Goal: Task Accomplishment & Management: Use online tool/utility

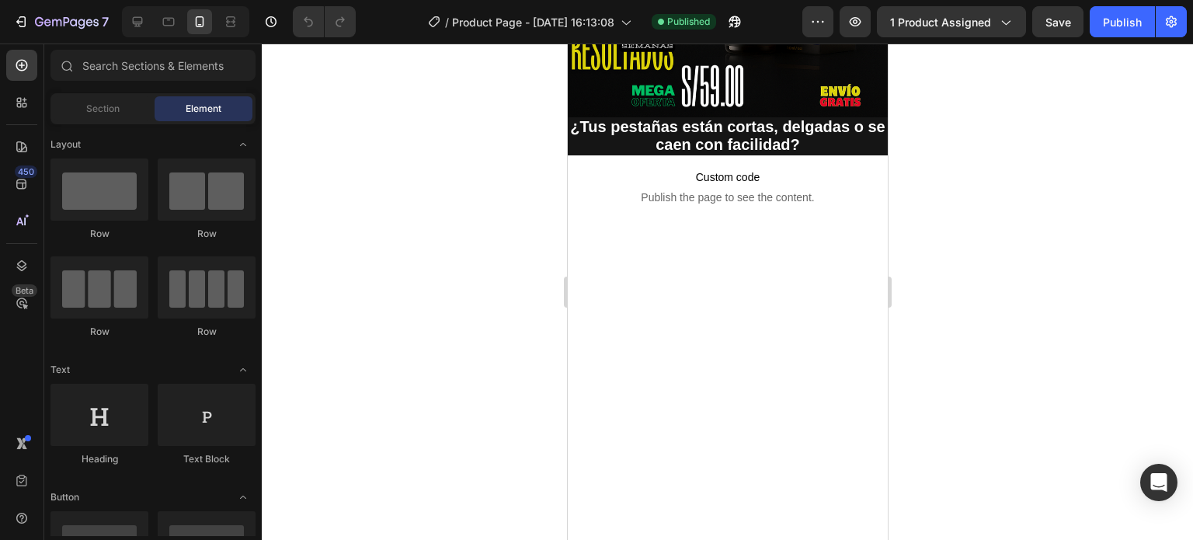
scroll to position [4295, 0]
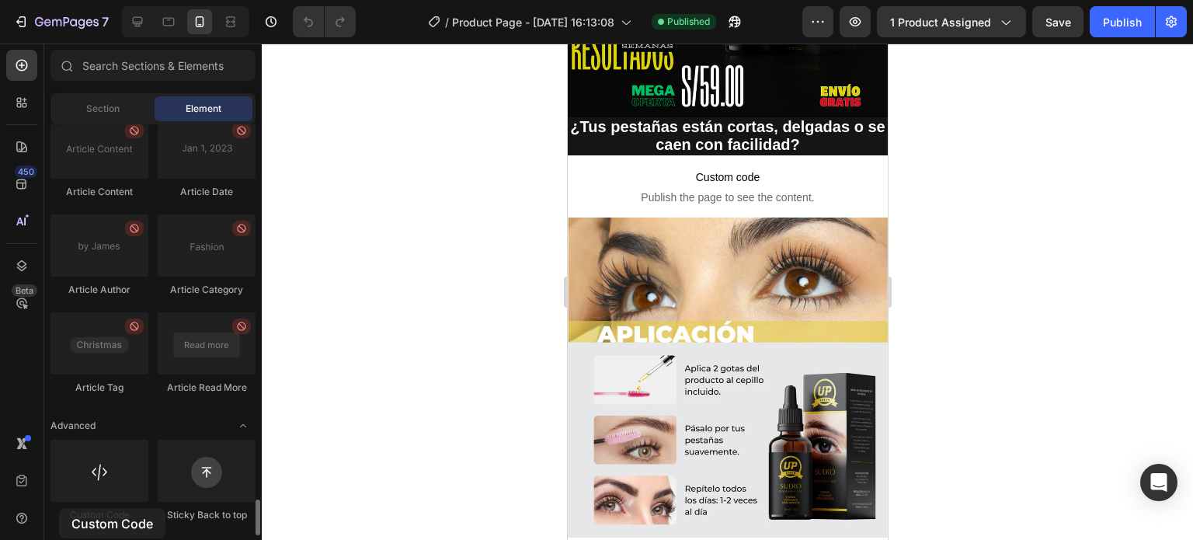
click at [59, 508] on div "Custom Code" at bounding box center [100, 515] width 98 height 14
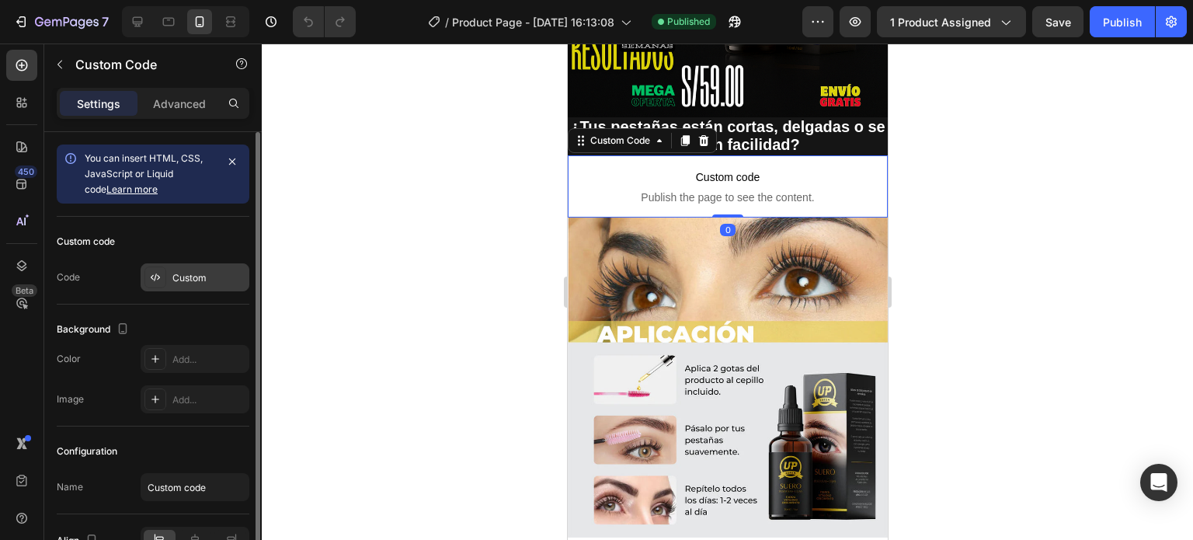
click at [161, 280] on icon at bounding box center [155, 277] width 12 height 12
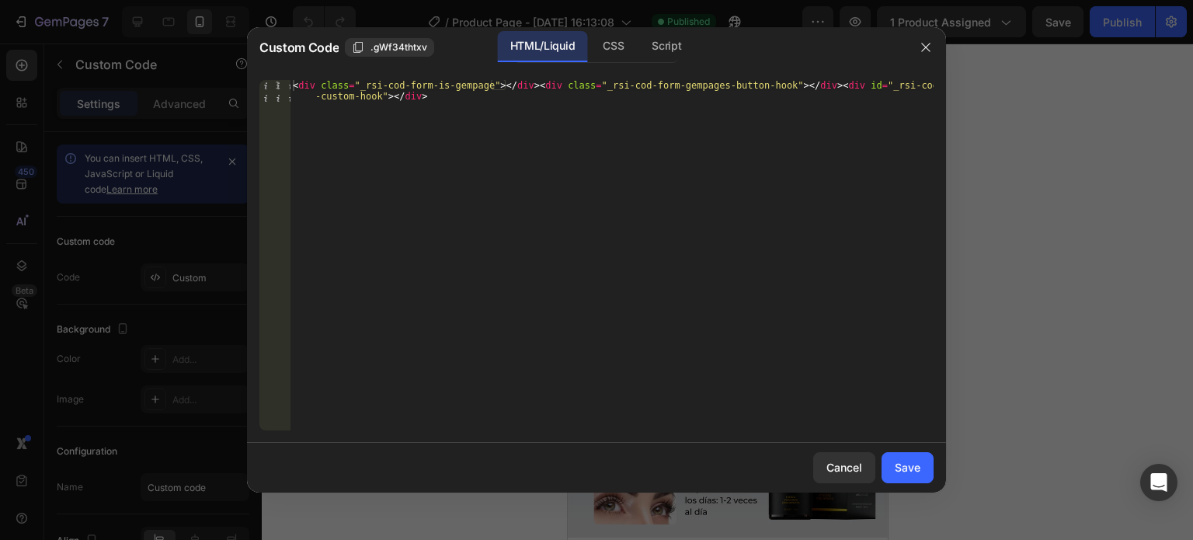
type textarea "<div class="_rsi-cod-form-is-gempage"></div><div class="_rsi-cod-form-gempages-…"
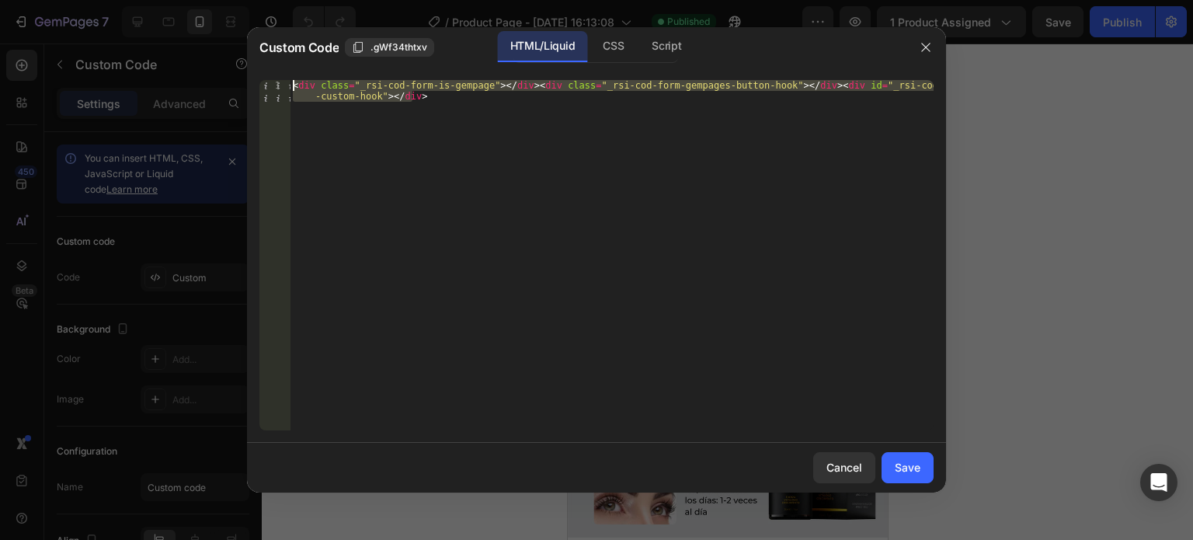
drag, startPoint x: 435, startPoint y: 93, endPoint x: 287, endPoint y: 83, distance: 148.8
click at [287, 83] on div "<div class="_rsi-cod-form-is-gempage"></div><div class="_rsi-cod-form-gempages-…" at bounding box center [597, 255] width 674 height 350
click at [923, 49] on icon "button" at bounding box center [926, 47] width 9 height 9
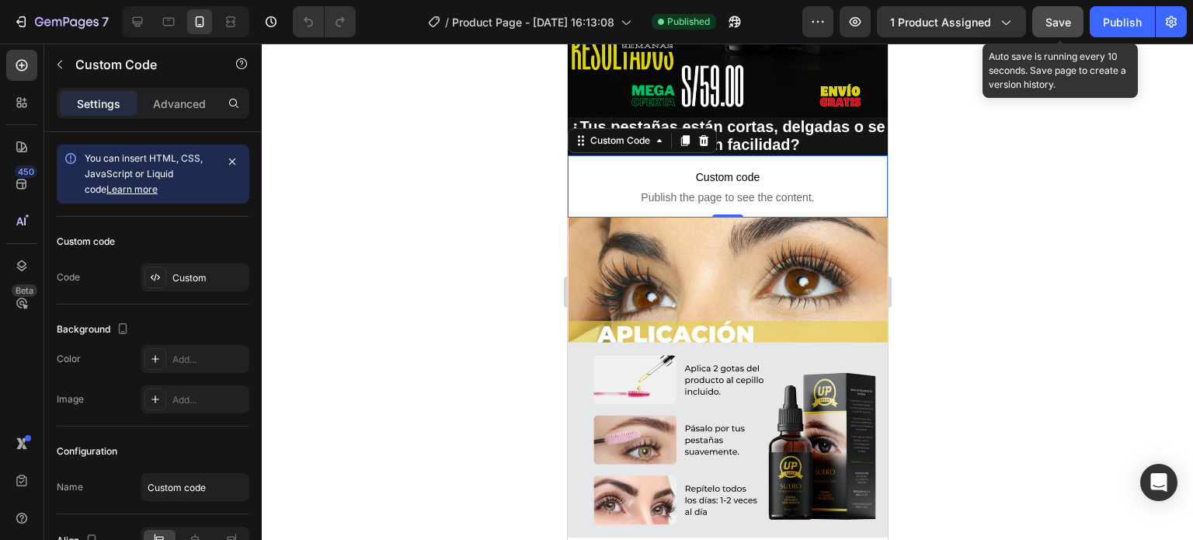
click at [1057, 23] on span "Save" at bounding box center [1059, 22] width 26 height 13
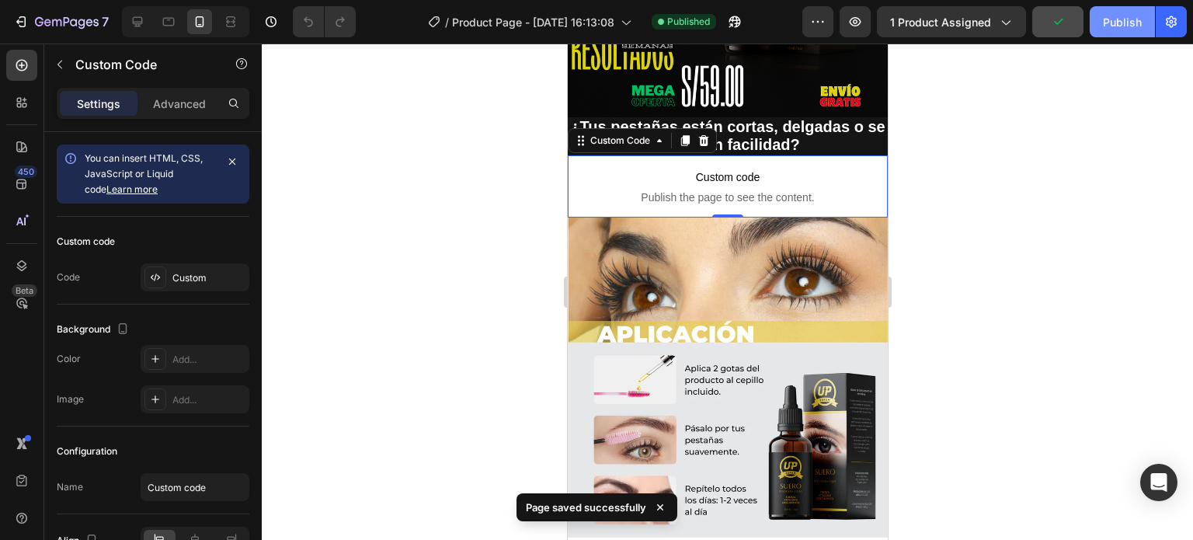
click at [1119, 24] on div "Publish" at bounding box center [1122, 22] width 39 height 16
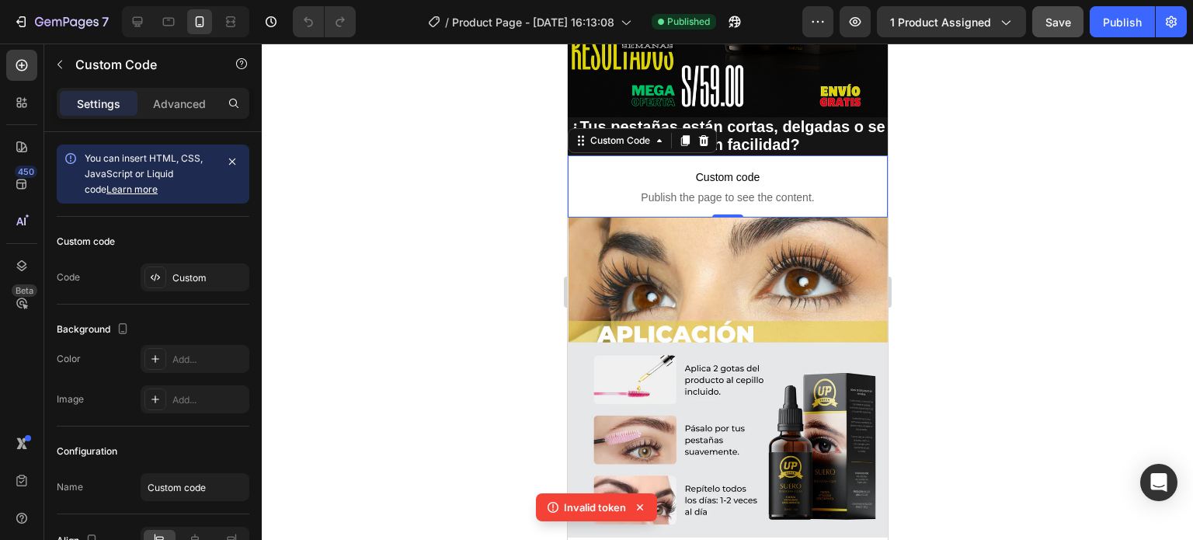
click at [920, 101] on div at bounding box center [728, 292] width 932 height 497
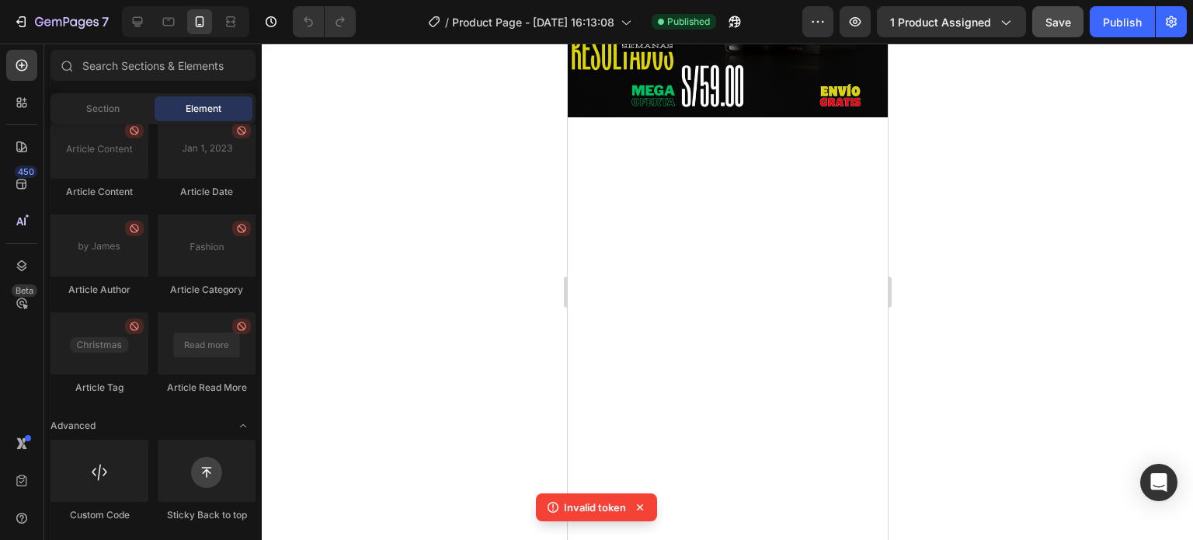
scroll to position [0, 0]
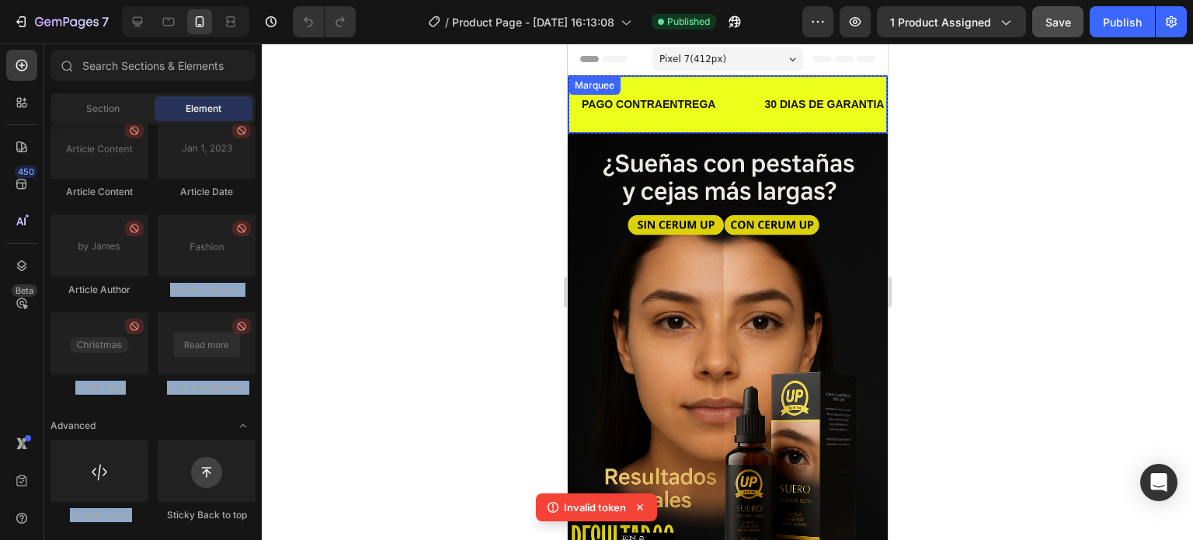
drag, startPoint x: 259, startPoint y: 487, endPoint x: 260, endPoint y: 130, distance: 357.4
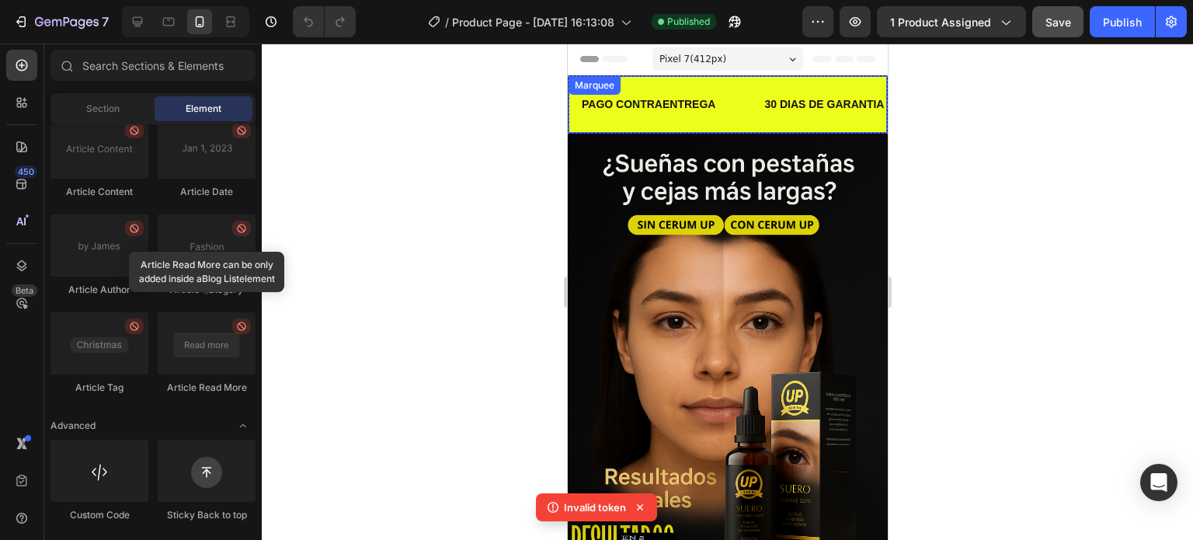
click at [315, 98] on div at bounding box center [728, 292] width 932 height 497
click at [913, 18] on span "1 product assigned" at bounding box center [940, 22] width 101 height 16
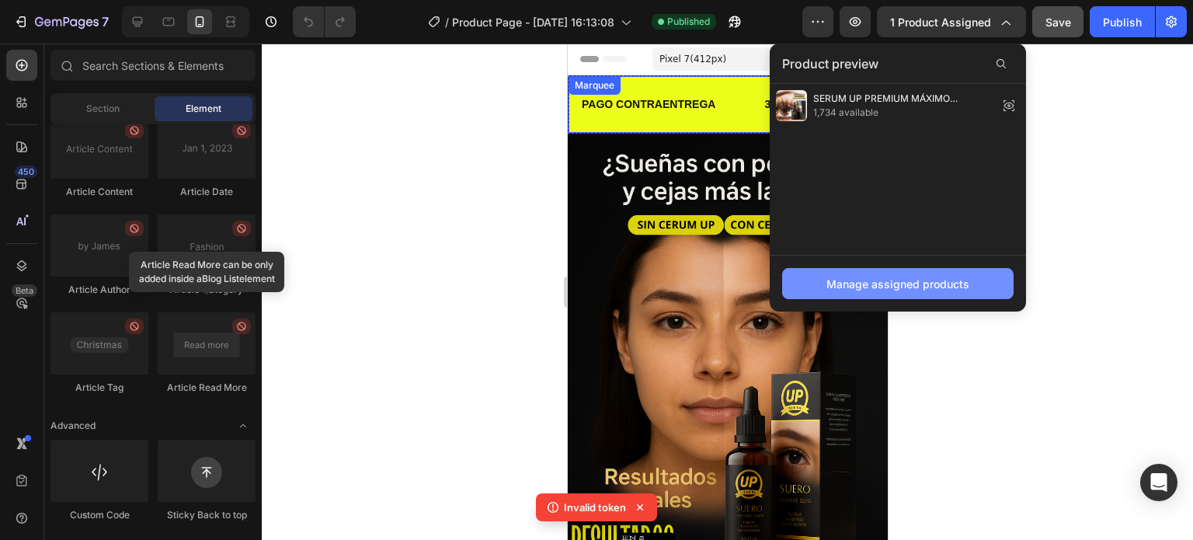
click at [897, 285] on div "Manage assigned products" at bounding box center [898, 284] width 143 height 16
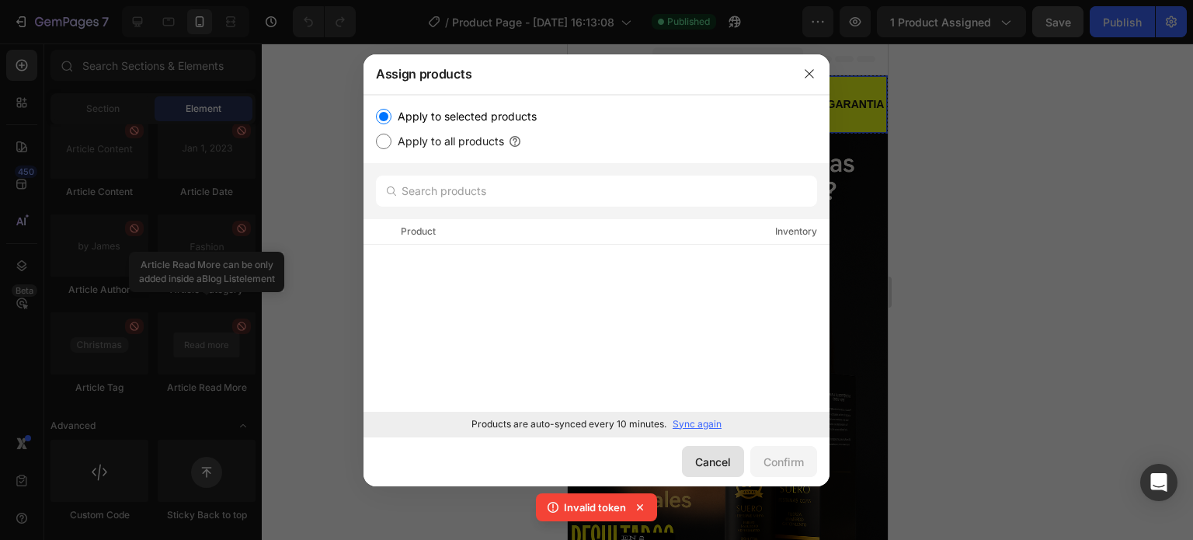
click at [718, 460] on div "Cancel" at bounding box center [713, 462] width 36 height 16
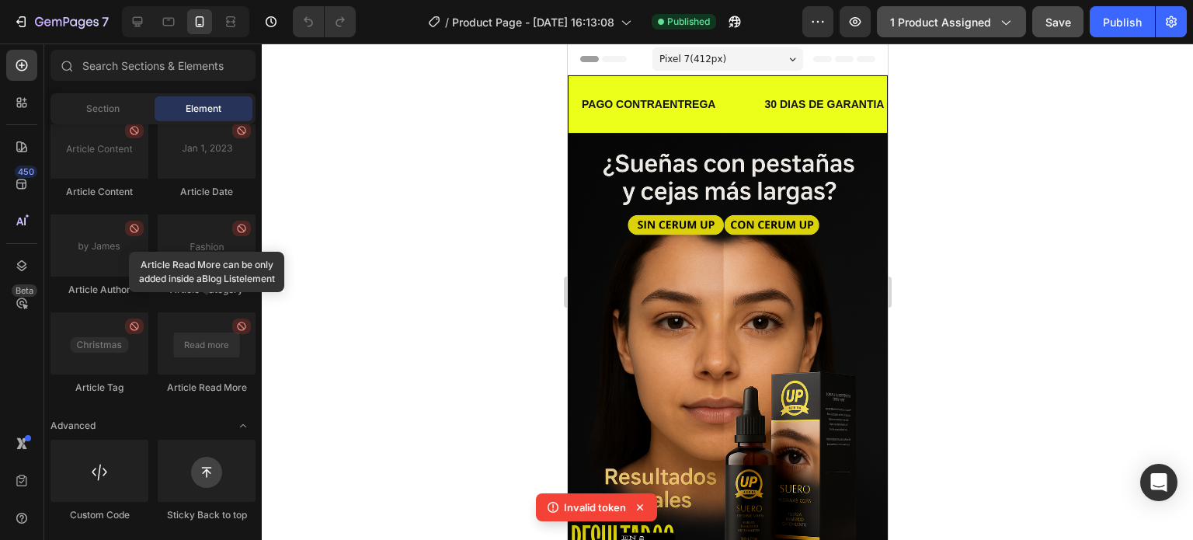
click at [1012, 23] on icon "button" at bounding box center [1006, 22] width 16 height 16
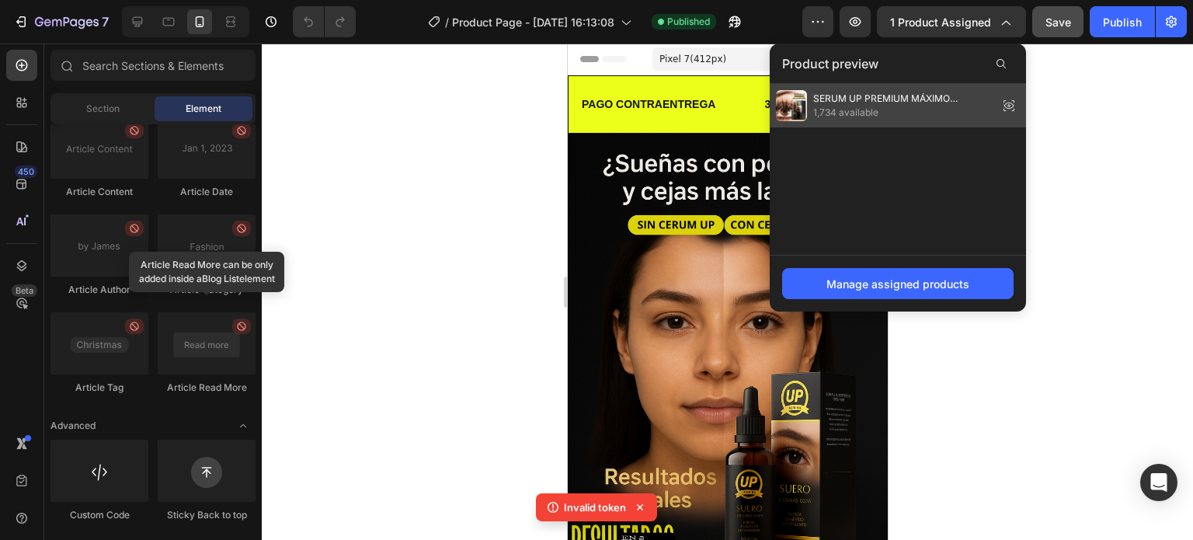
click at [1008, 105] on icon at bounding box center [1009, 105] width 3 height 3
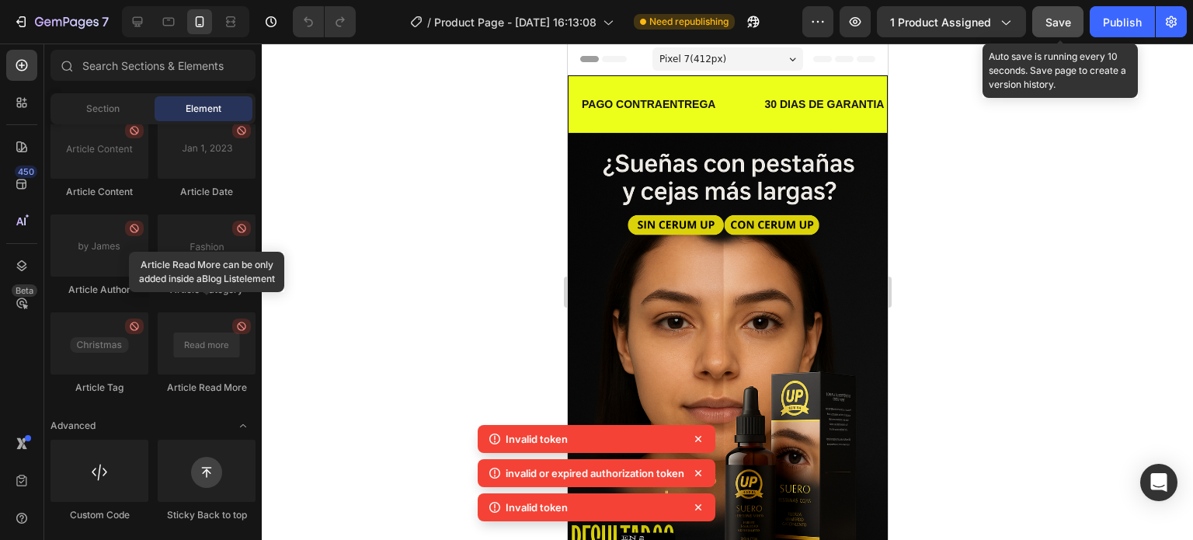
click at [1058, 14] on div "Save" at bounding box center [1059, 22] width 26 height 16
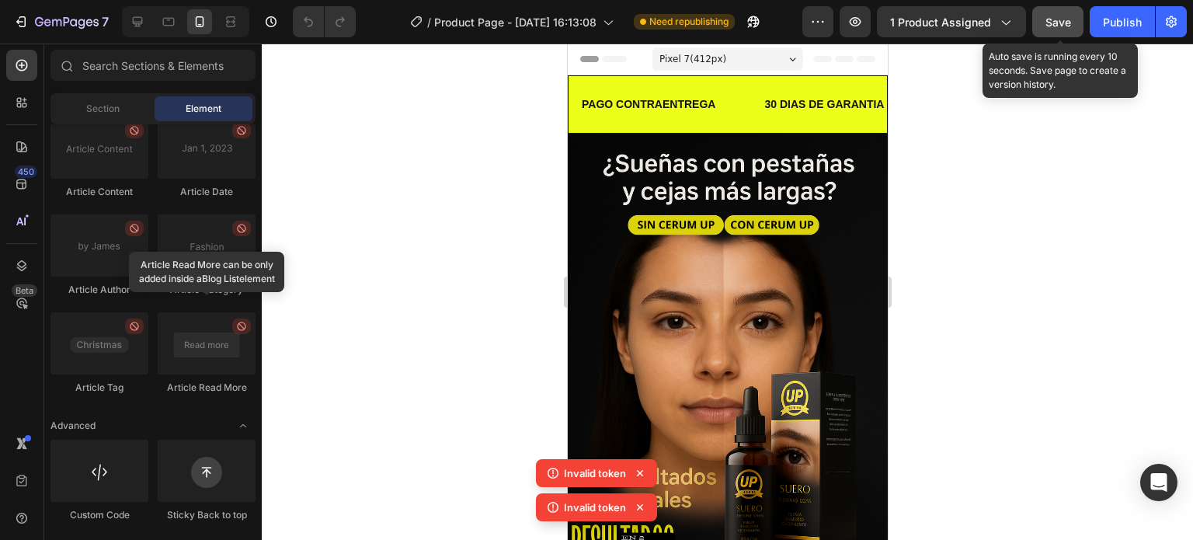
click at [1074, 16] on button "Save" at bounding box center [1058, 21] width 51 height 31
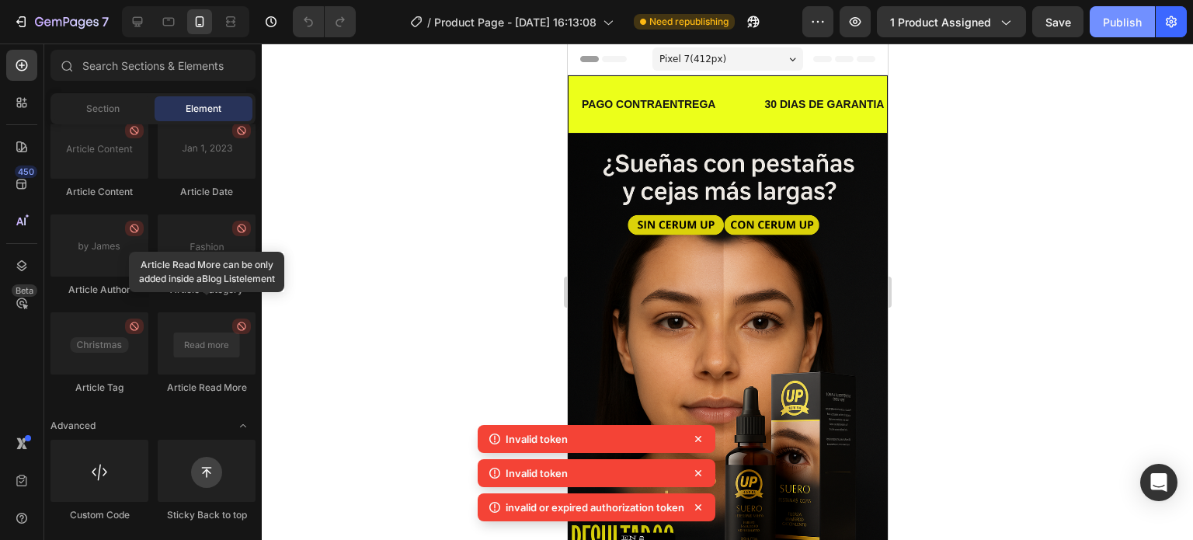
click at [1119, 23] on div "Publish" at bounding box center [1122, 22] width 39 height 16
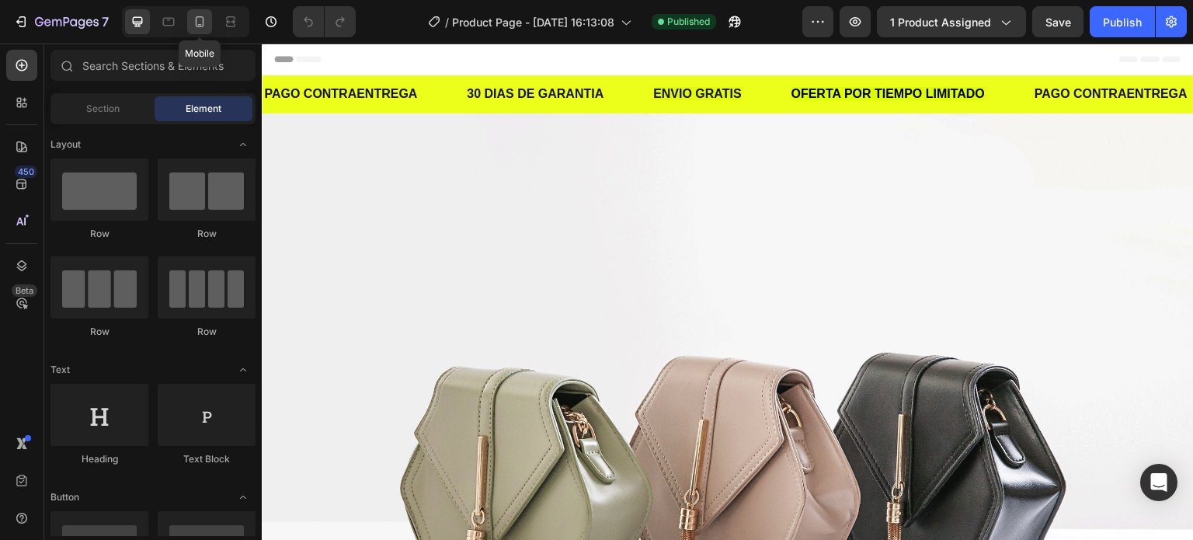
click at [208, 22] on div at bounding box center [199, 21] width 25 height 25
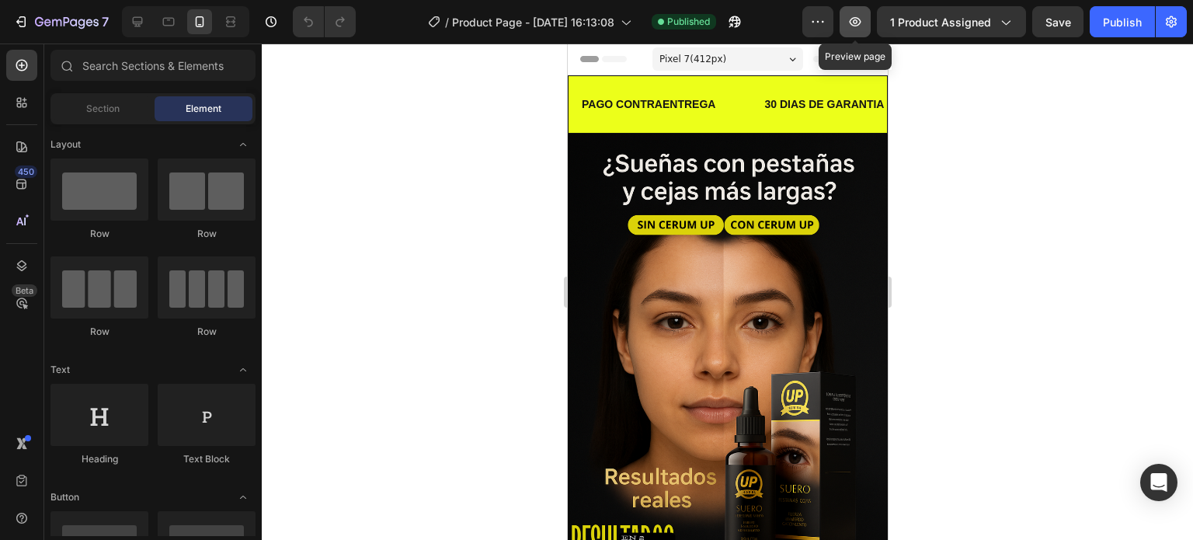
click at [856, 20] on icon "button" at bounding box center [856, 21] width 12 height 9
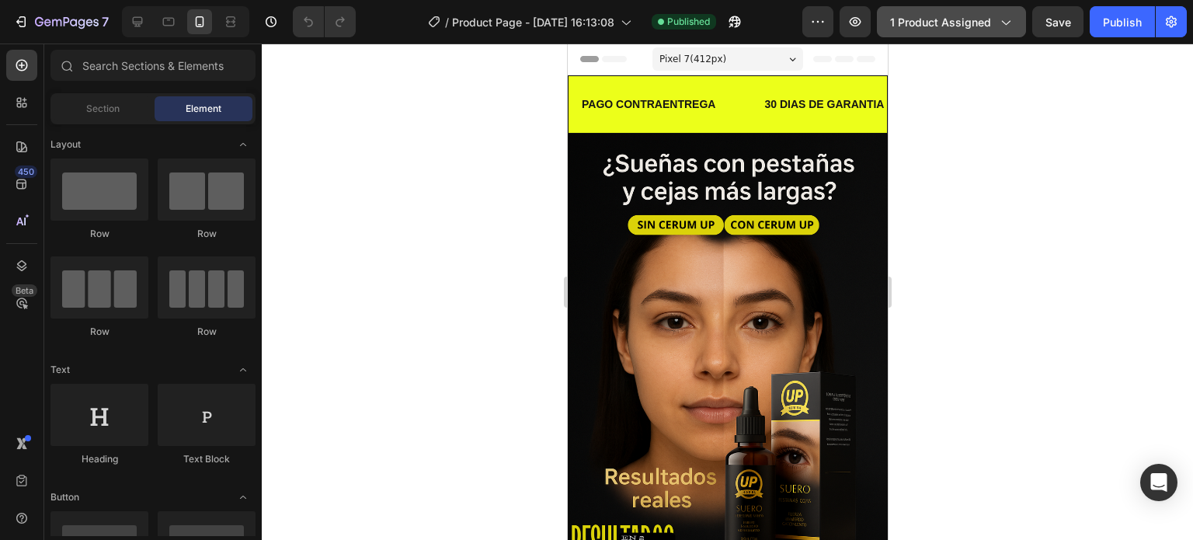
click at [988, 17] on span "1 product assigned" at bounding box center [940, 22] width 101 height 16
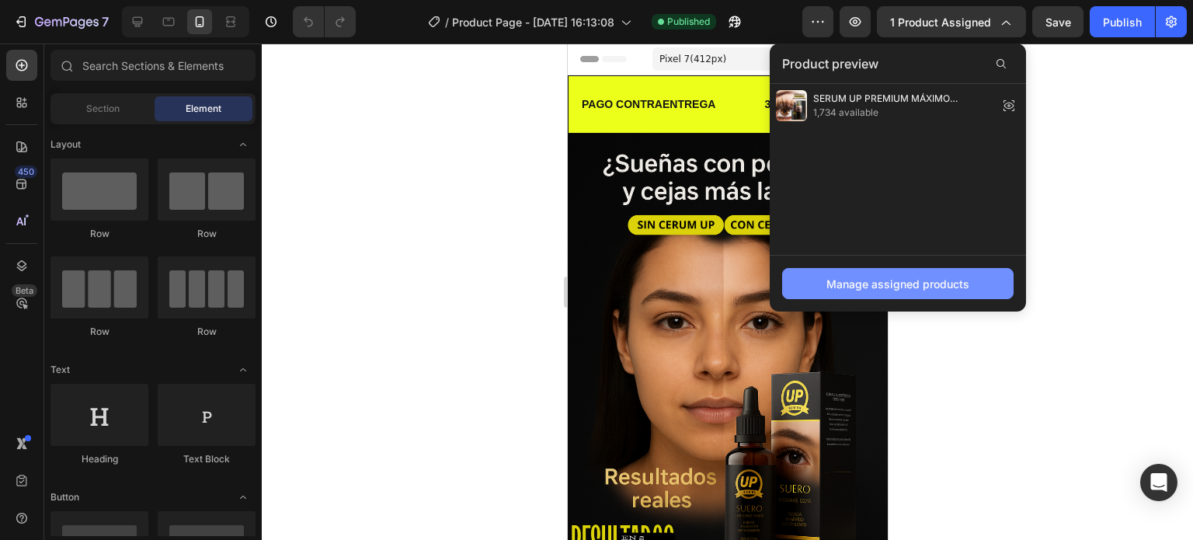
click at [920, 286] on div "Manage assigned products" at bounding box center [898, 284] width 143 height 16
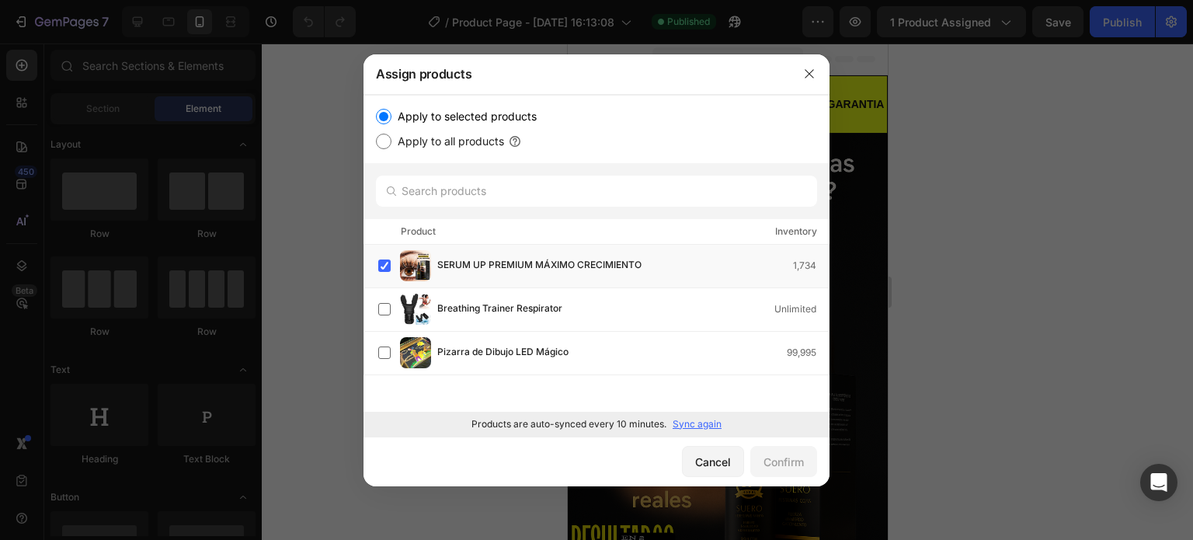
click at [814, 86] on div at bounding box center [809, 74] width 40 height 40
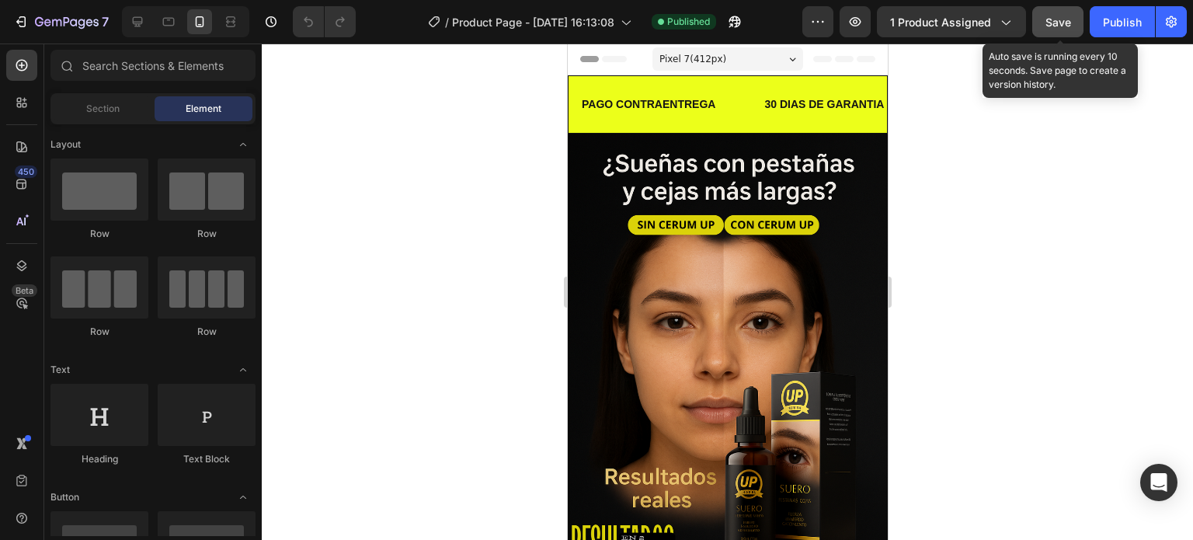
click at [1060, 25] on span "Save" at bounding box center [1059, 22] width 26 height 13
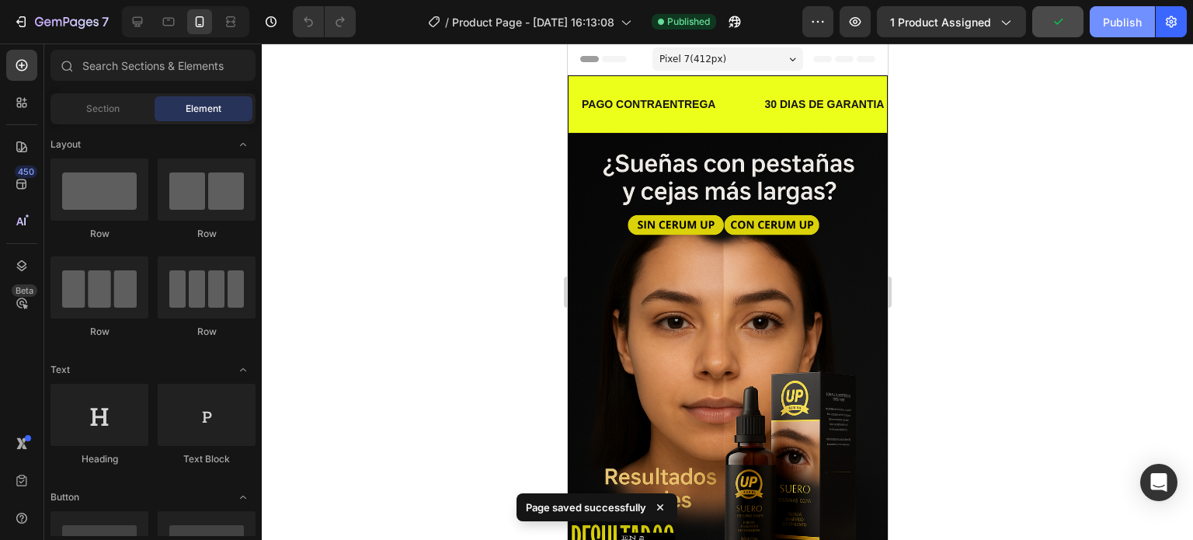
click at [1111, 25] on div "Publish" at bounding box center [1122, 22] width 39 height 16
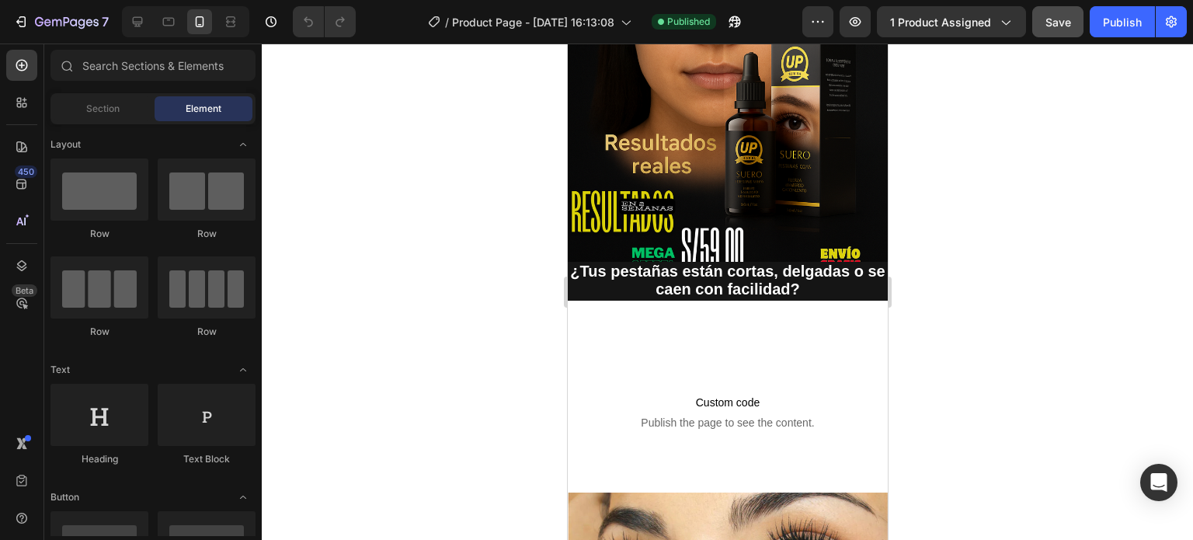
scroll to position [312, 0]
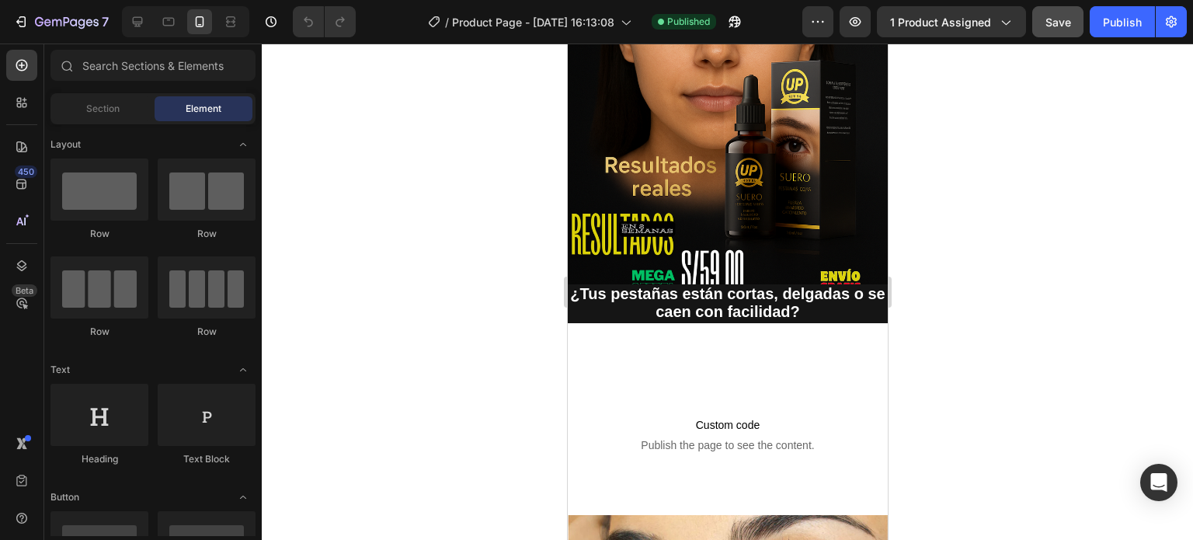
drag, startPoint x: 884, startPoint y: 83, endPoint x: 1464, endPoint y: 162, distance: 585.0
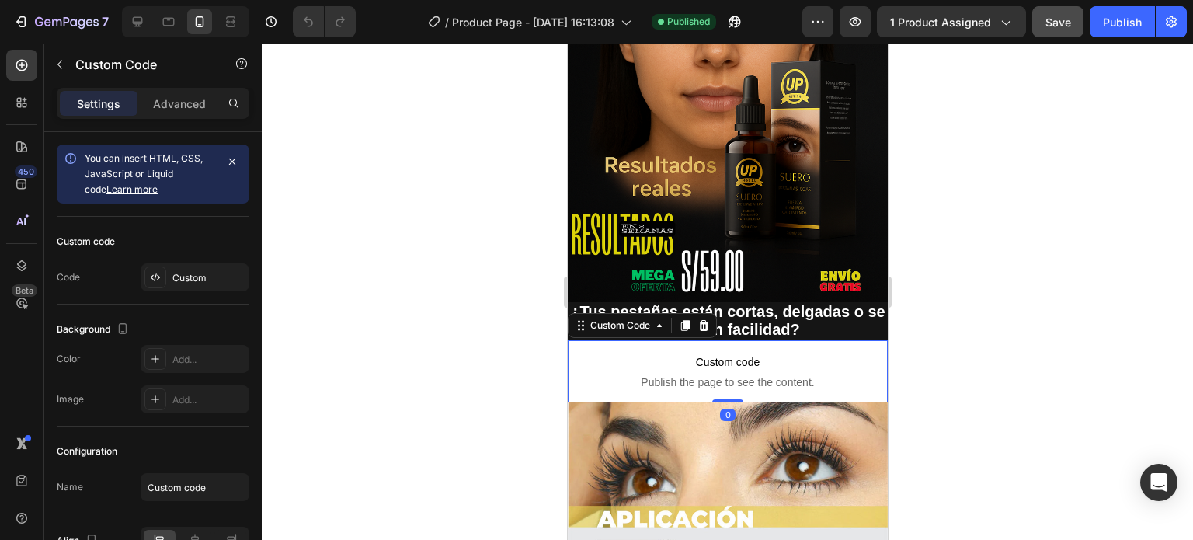
click at [740, 375] on span "Publish the page to see the content." at bounding box center [727, 383] width 320 height 16
click at [155, 280] on icon at bounding box center [155, 277] width 12 height 12
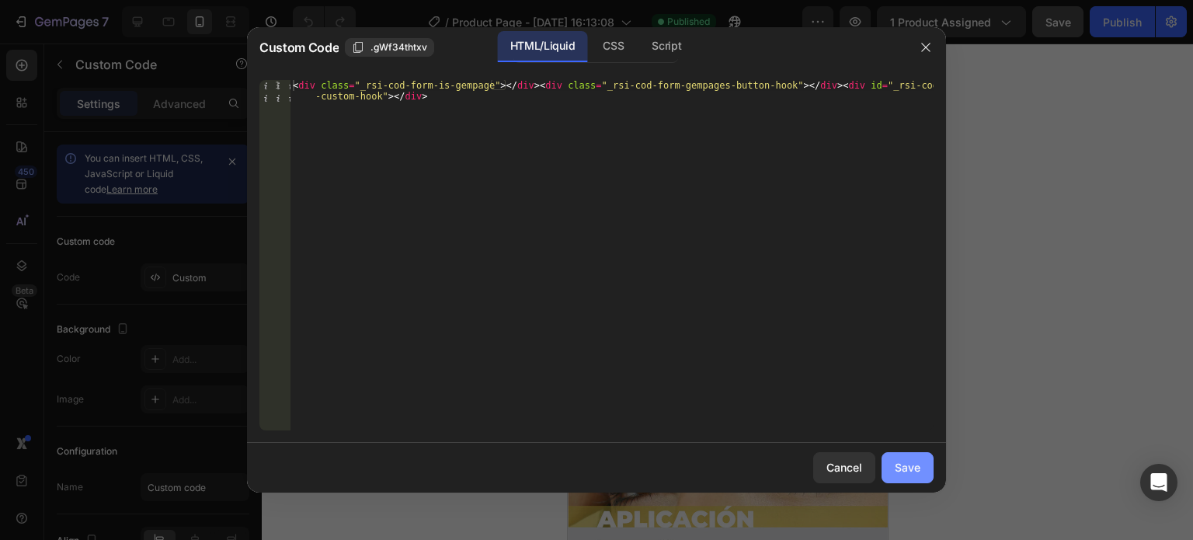
click at [920, 477] on button "Save" at bounding box center [908, 467] width 52 height 31
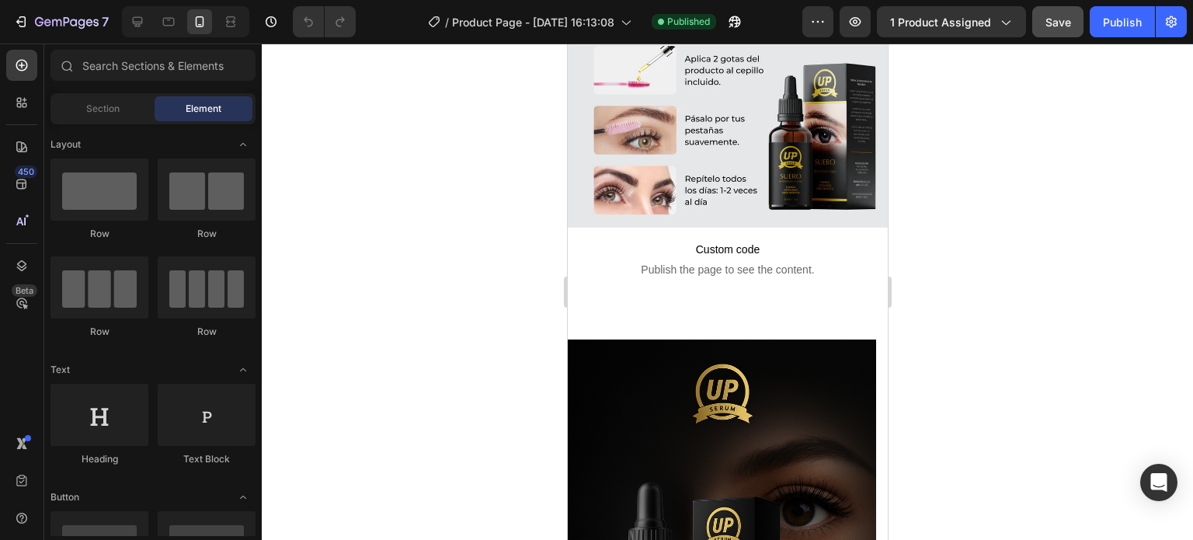
scroll to position [809, 0]
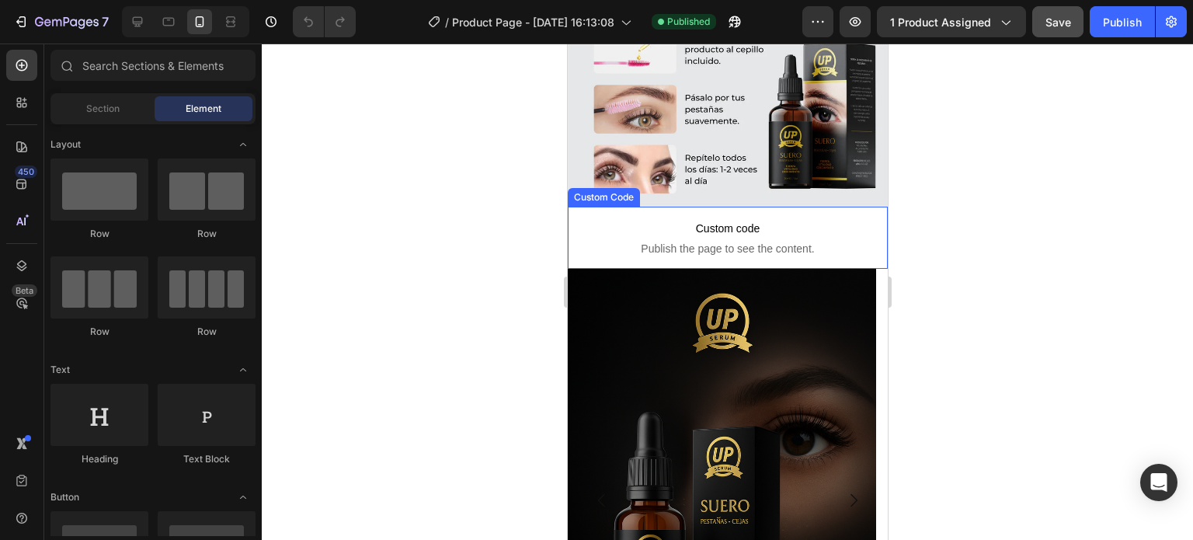
click at [728, 241] on span "Publish the page to see the content." at bounding box center [727, 249] width 320 height 16
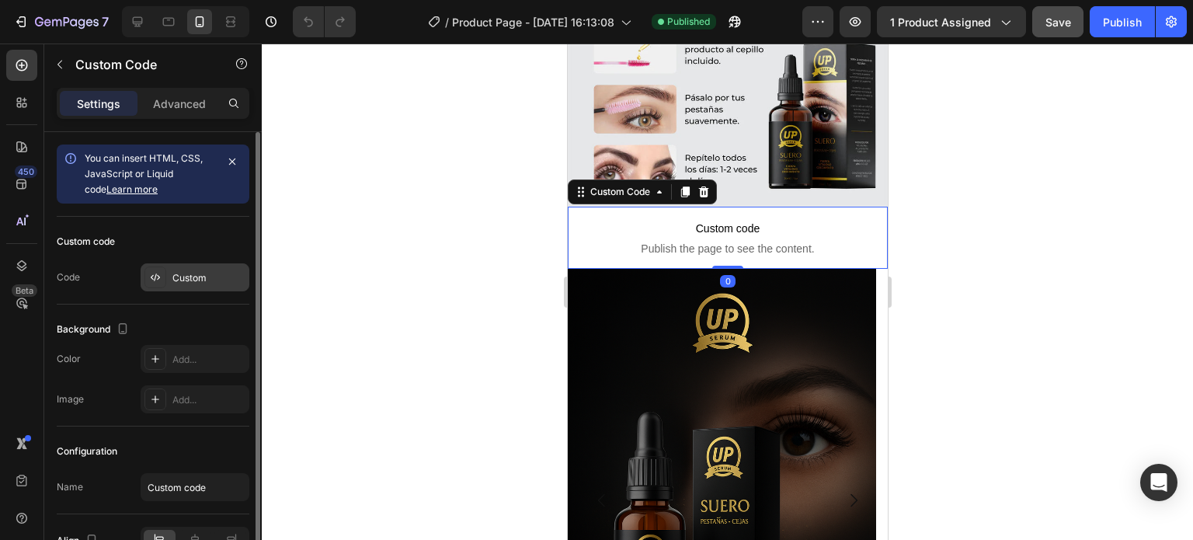
click at [162, 273] on div at bounding box center [156, 278] width 22 height 22
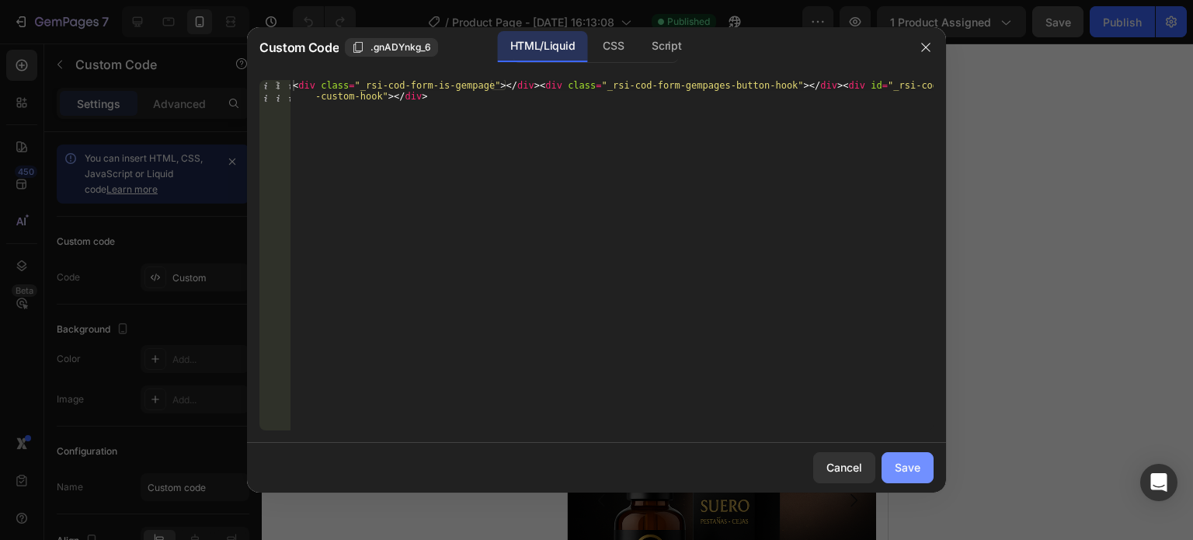
click at [914, 476] on button "Save" at bounding box center [908, 467] width 52 height 31
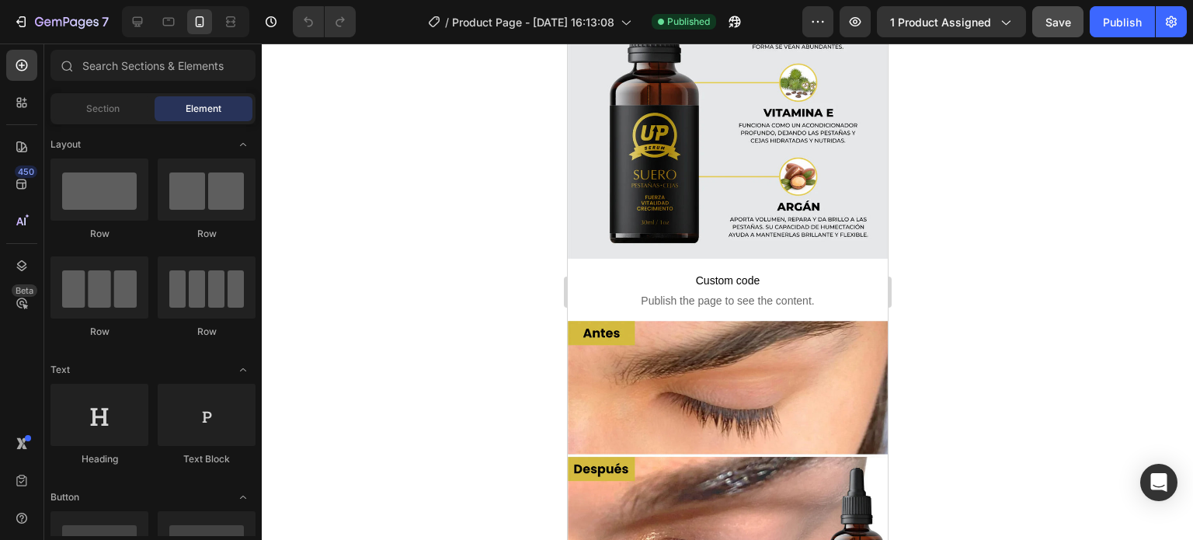
scroll to position [1980, 0]
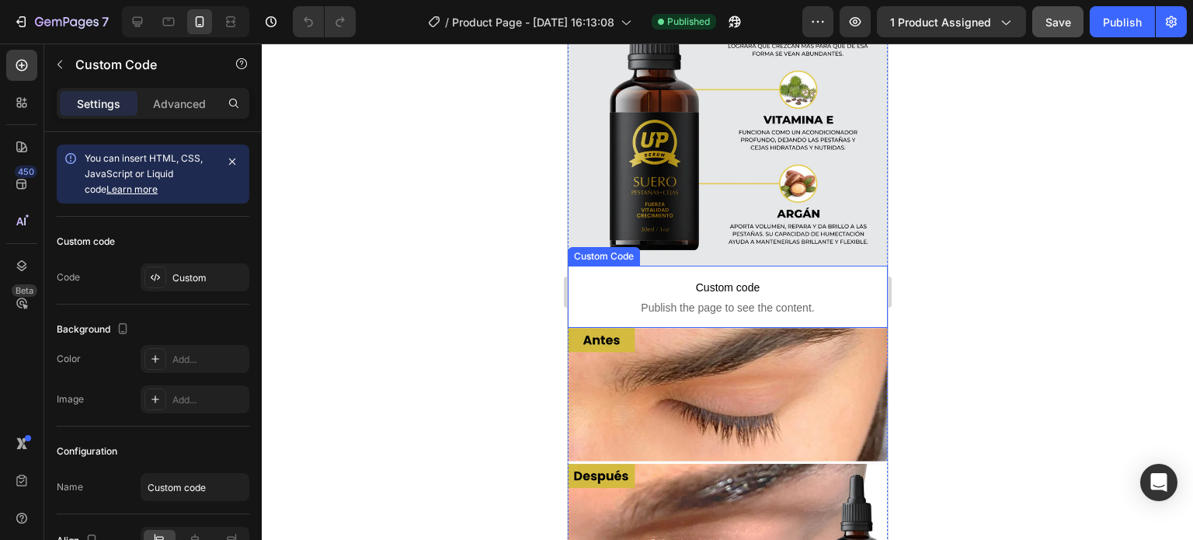
click at [800, 278] on span "Custom code" at bounding box center [727, 287] width 320 height 19
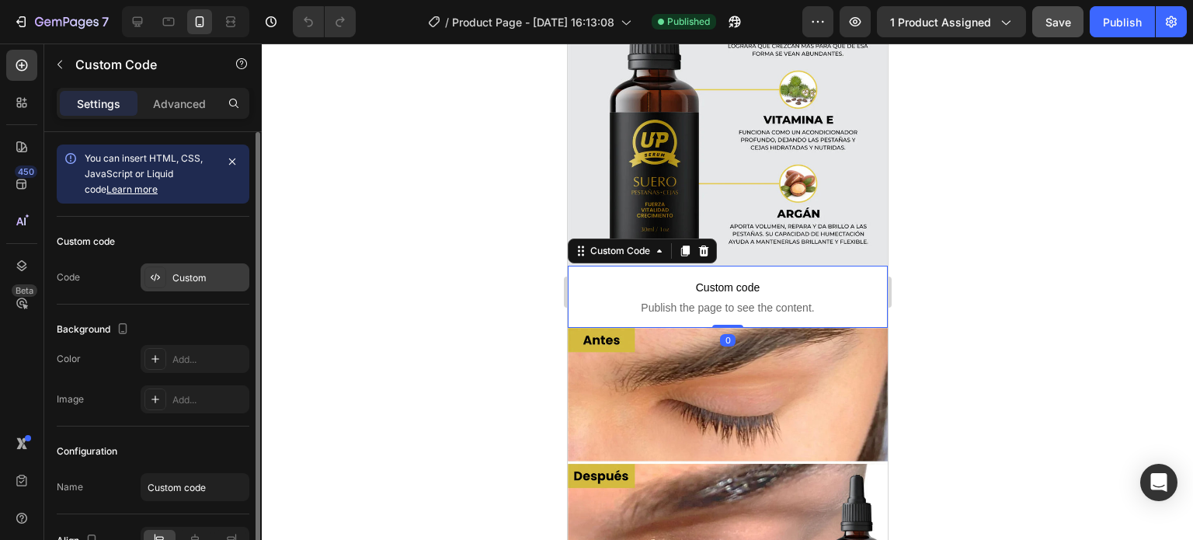
click at [192, 278] on div "Custom" at bounding box center [208, 278] width 73 height 14
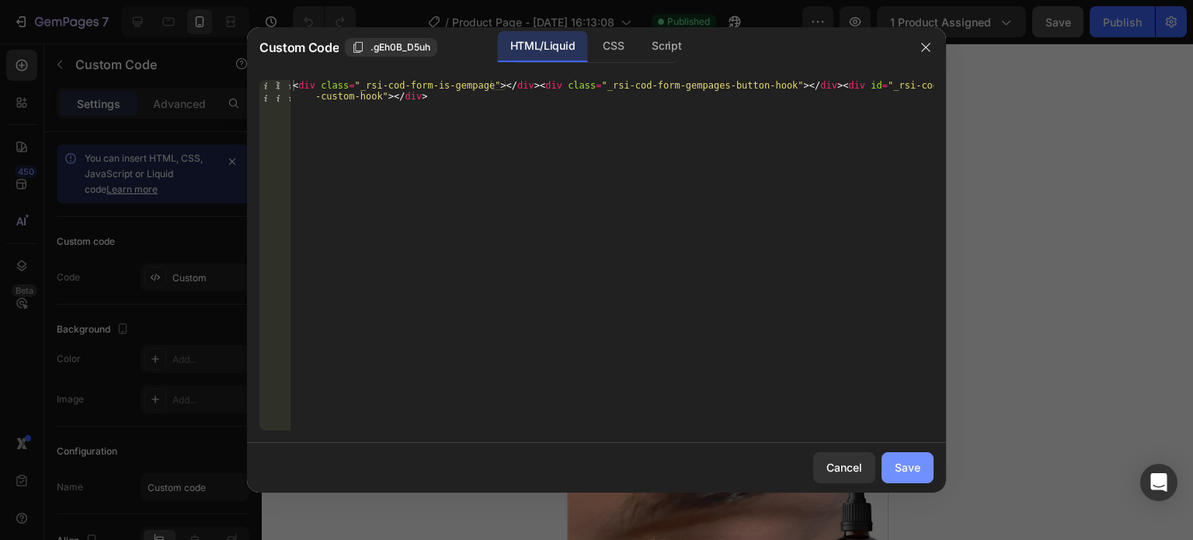
click at [907, 459] on div "Save" at bounding box center [908, 467] width 26 height 16
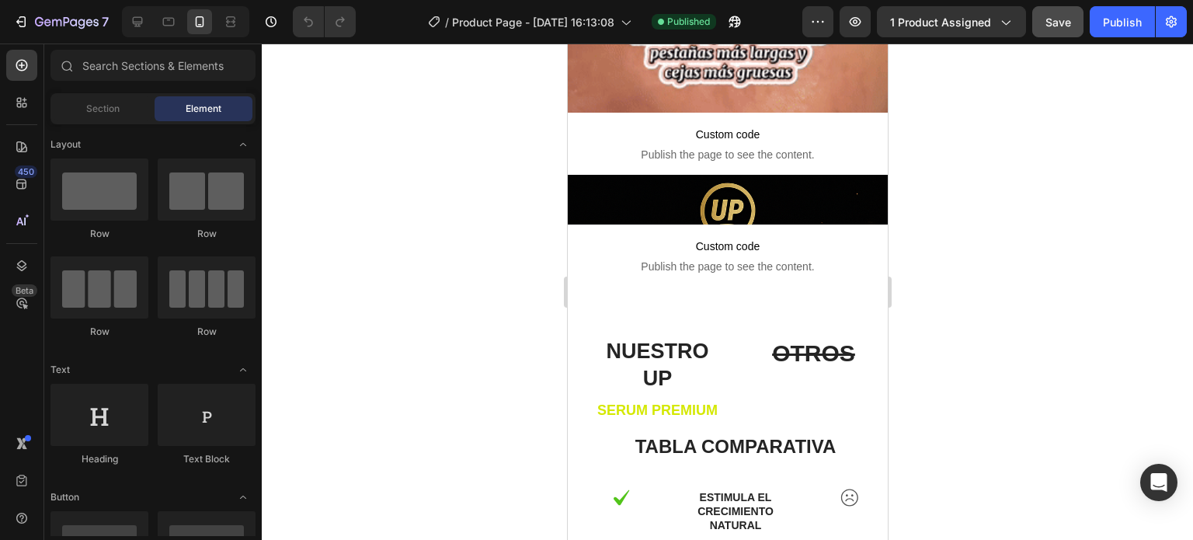
scroll to position [3063, 0]
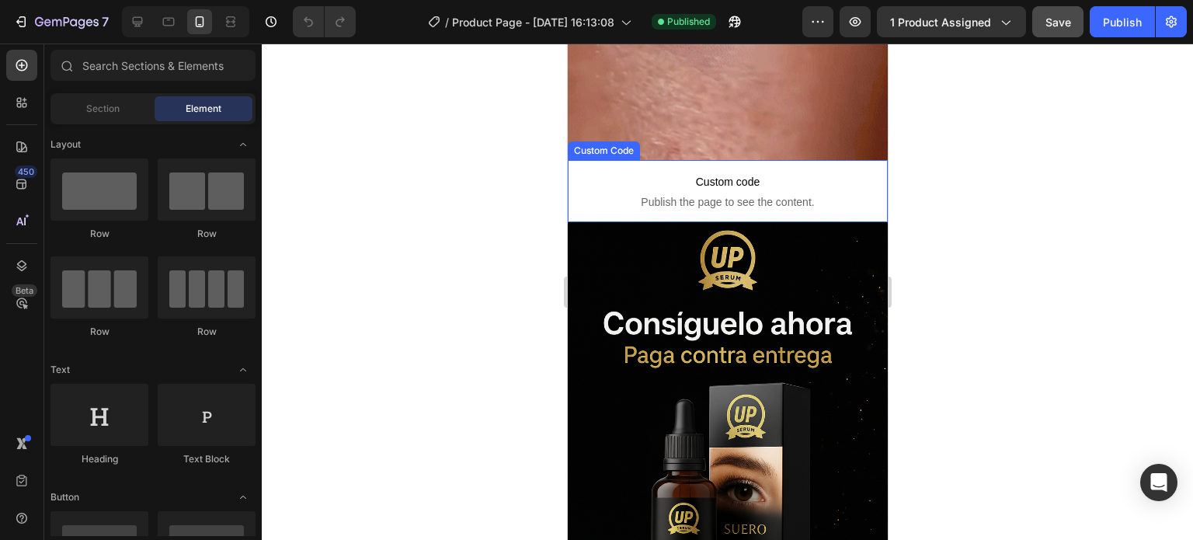
click at [737, 194] on span "Publish the page to see the content." at bounding box center [727, 202] width 320 height 16
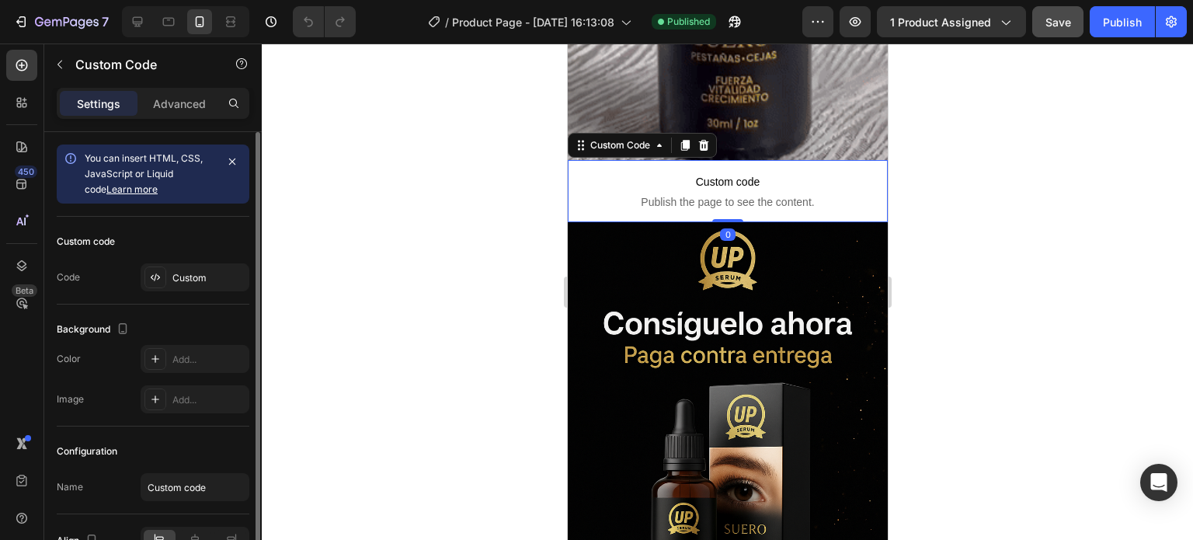
click at [188, 292] on div "Custom code Code Custom" at bounding box center [153, 261] width 193 height 88
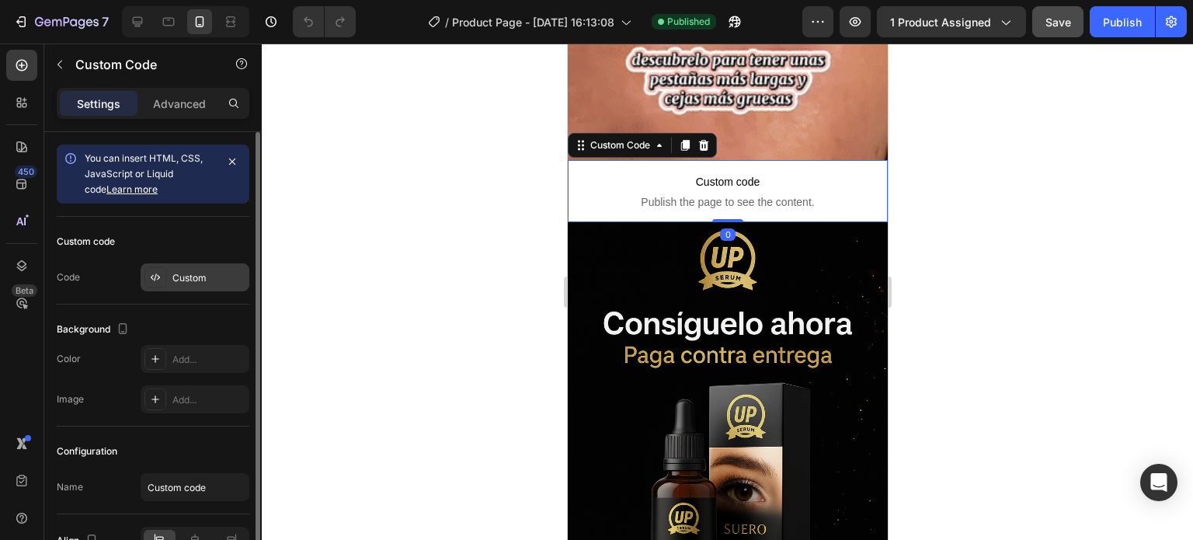
click at [193, 280] on div "Custom" at bounding box center [208, 278] width 73 height 14
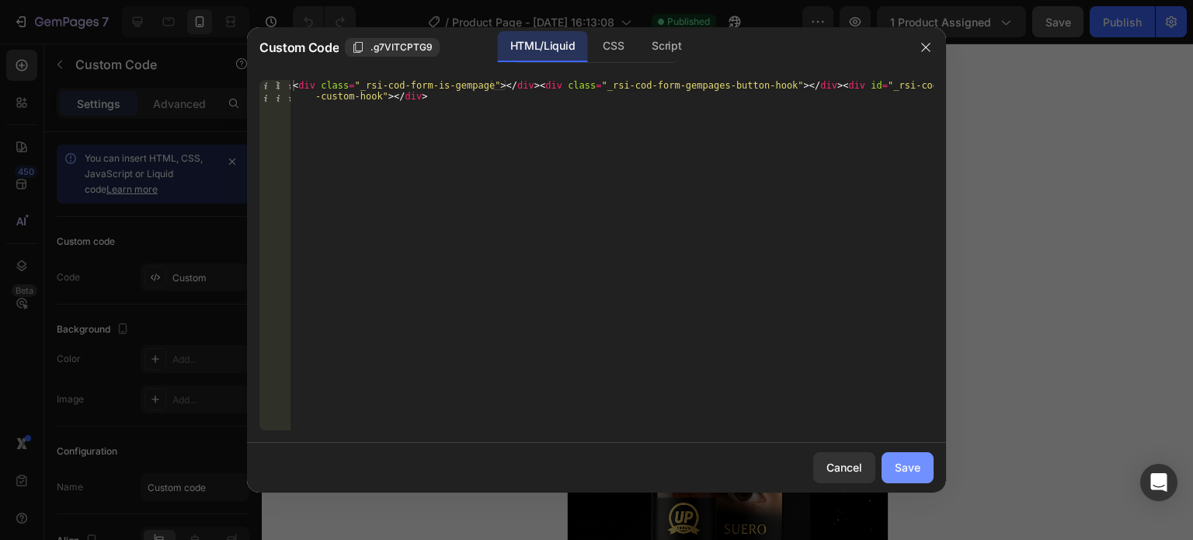
click at [908, 469] on div "Save" at bounding box center [908, 467] width 26 height 16
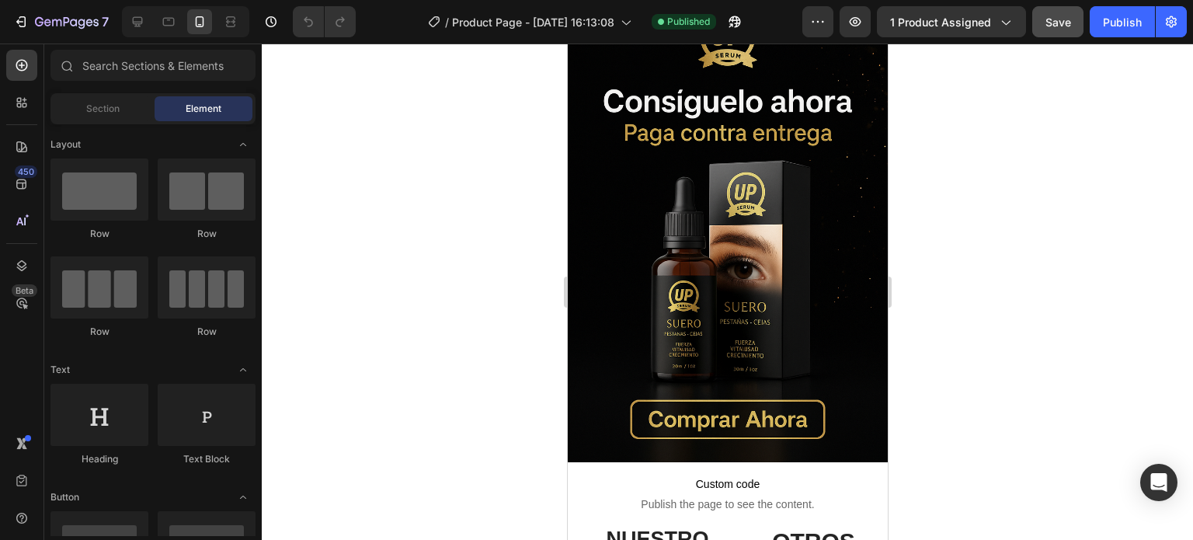
scroll to position [3445, 0]
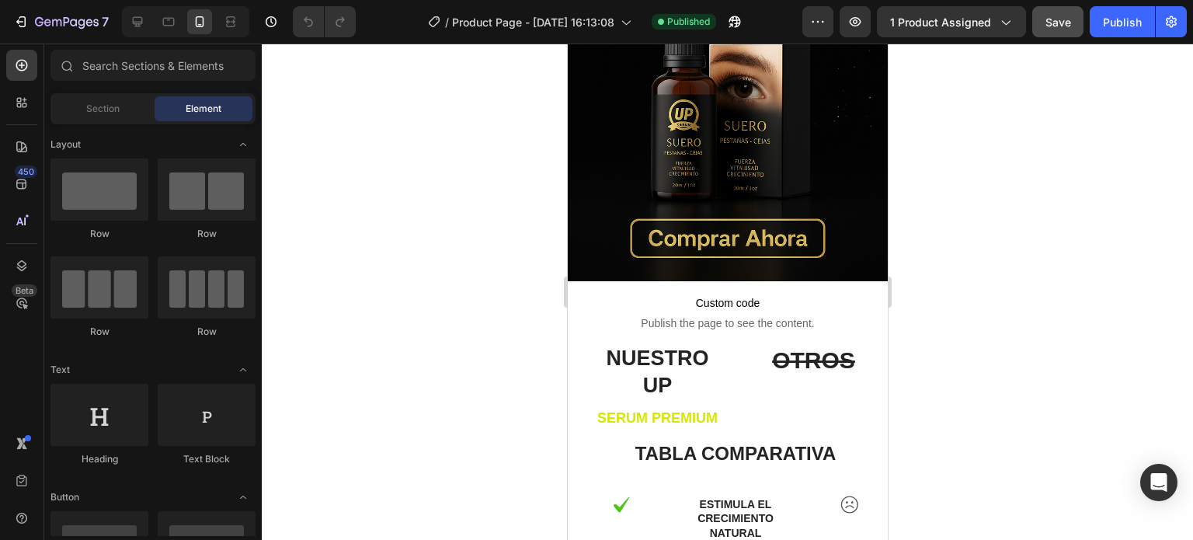
drag, startPoint x: 880, startPoint y: 347, endPoint x: 1456, endPoint y: 419, distance: 580.3
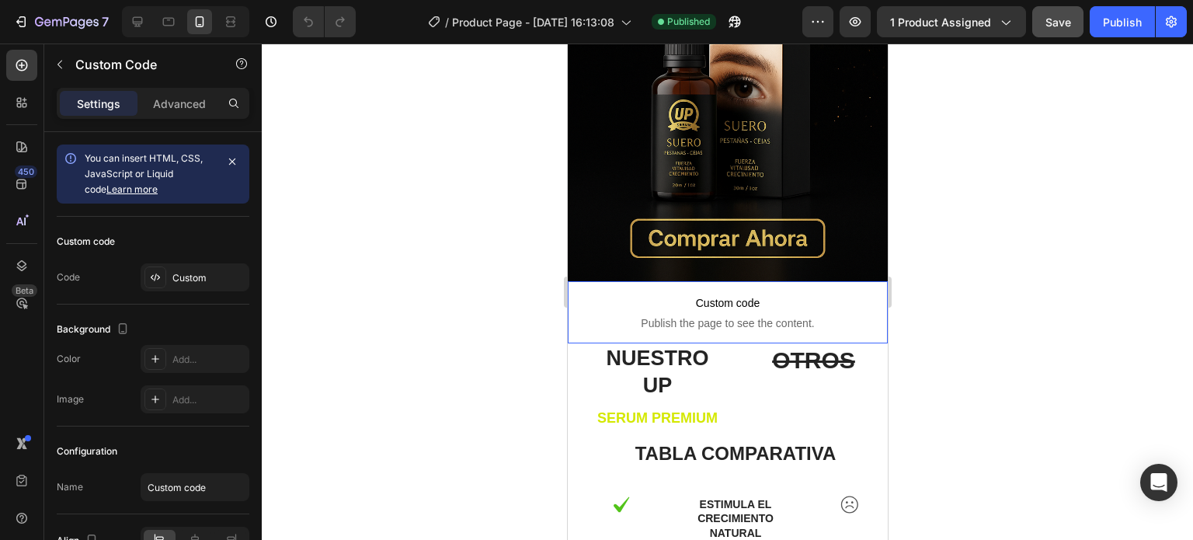
click at [800, 326] on span "Publish the page to see the content." at bounding box center [727, 323] width 320 height 16
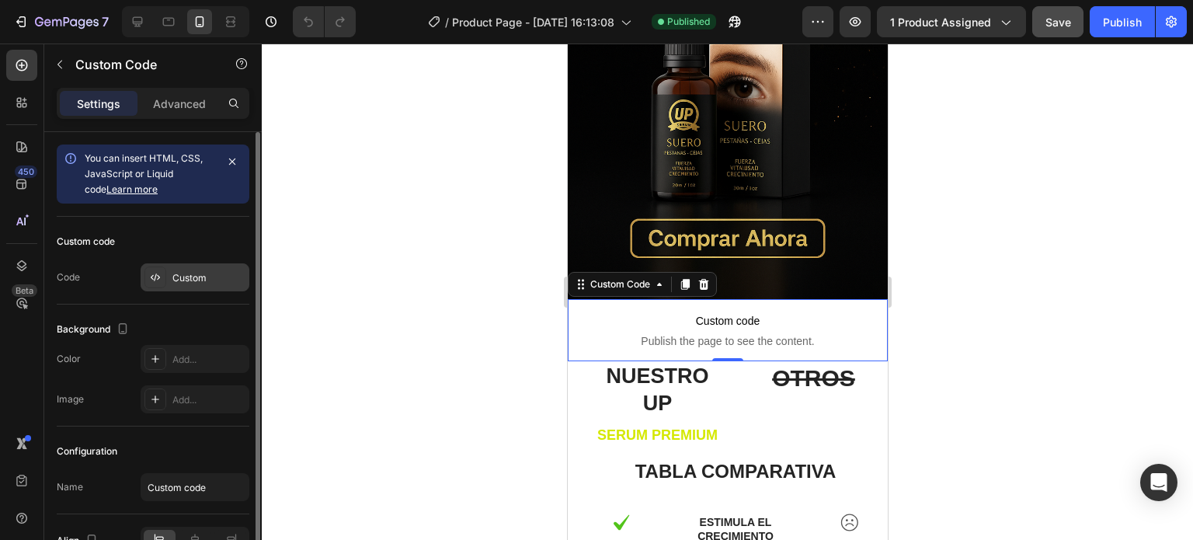
click at [197, 269] on div "Custom" at bounding box center [195, 277] width 109 height 28
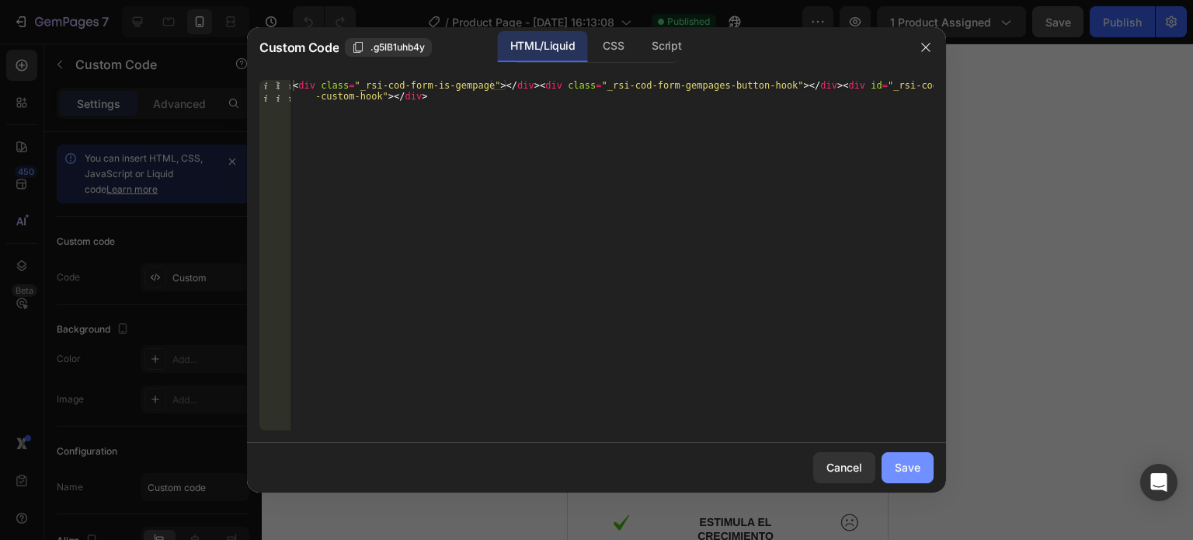
click at [908, 465] on div "Save" at bounding box center [908, 467] width 26 height 16
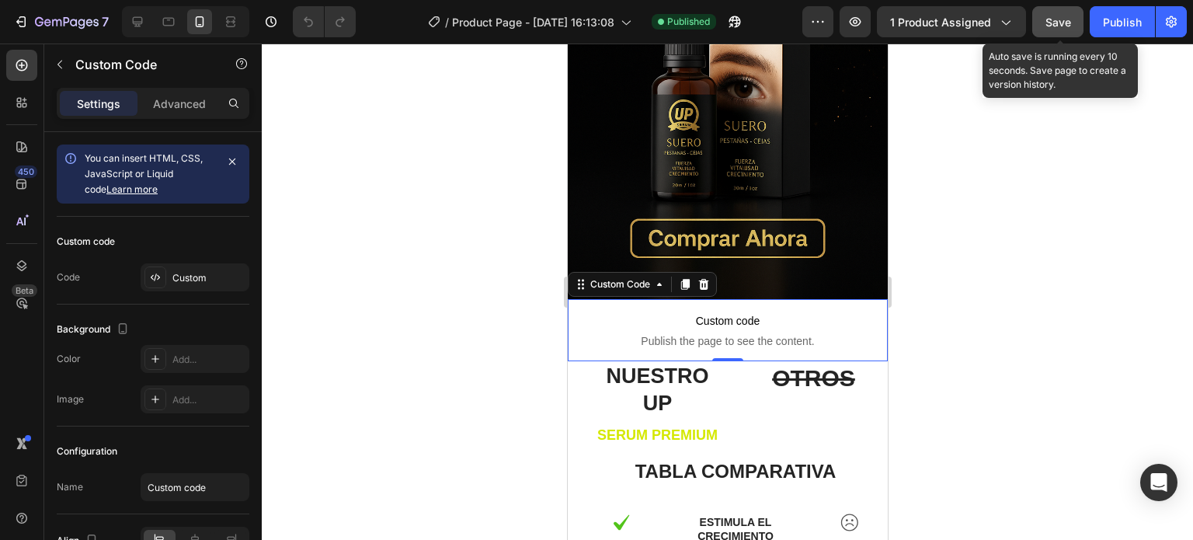
click at [1057, 20] on span "Save" at bounding box center [1059, 22] width 26 height 13
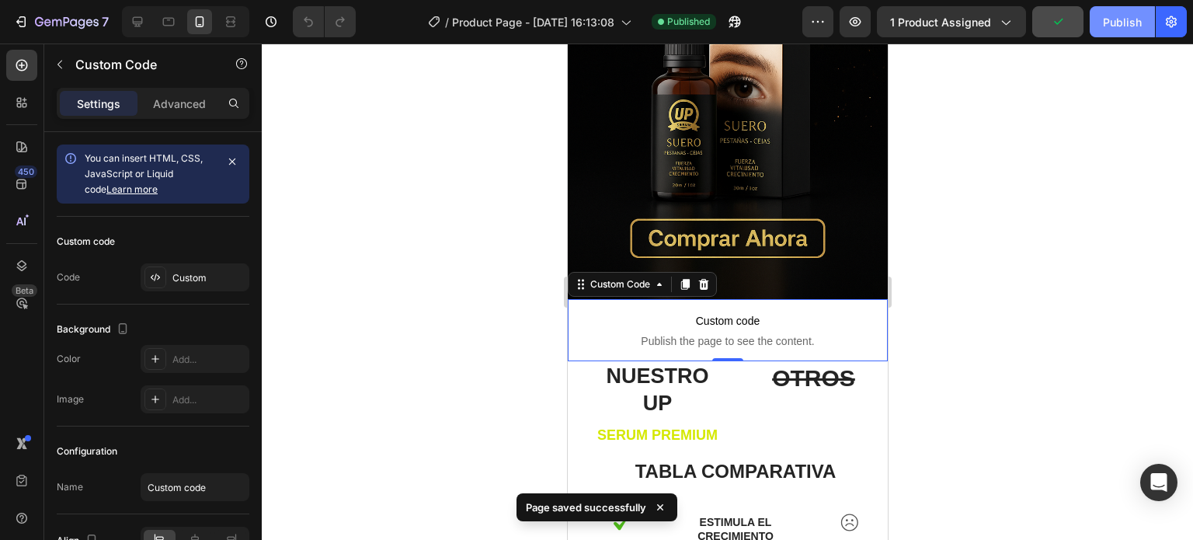
click at [1113, 24] on div "Publish" at bounding box center [1122, 22] width 39 height 16
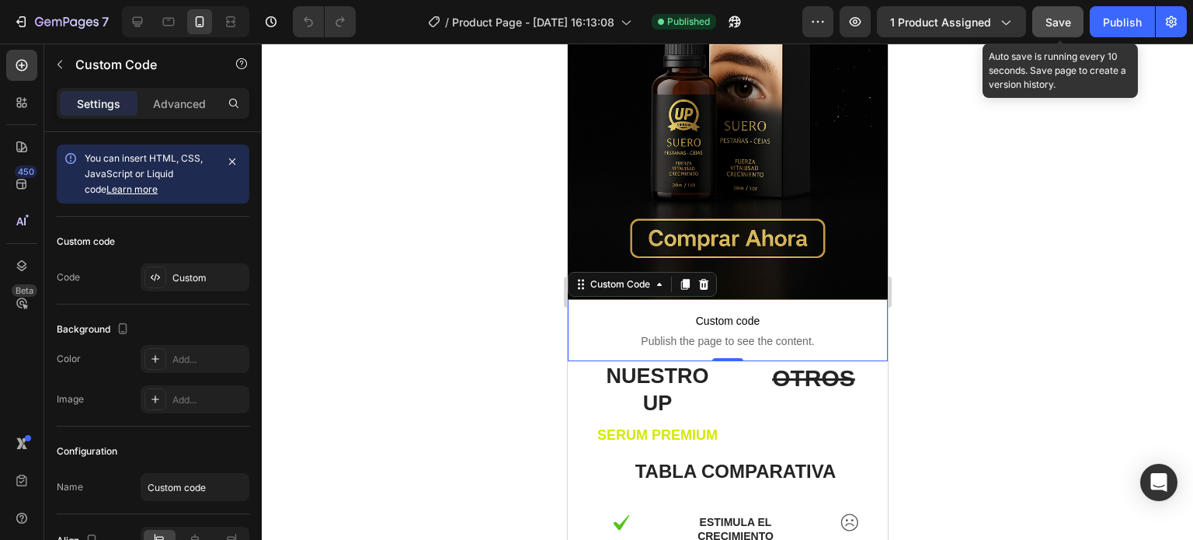
click at [1066, 24] on span "Save" at bounding box center [1059, 22] width 26 height 13
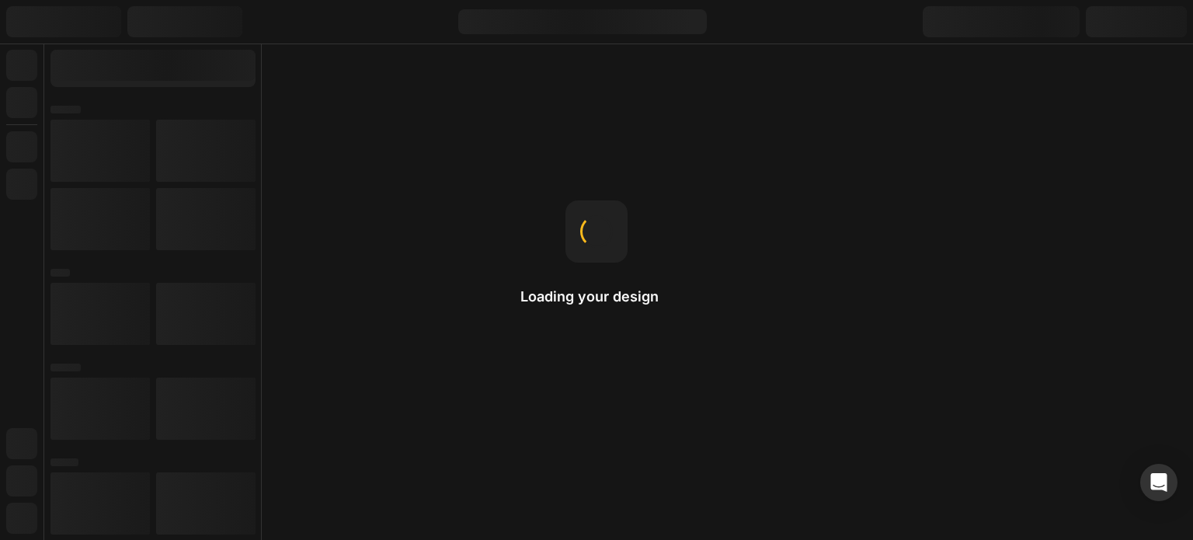
click at [936, 256] on div "Loading your design Reusable design Save your section to the library as a Theme…" at bounding box center [596, 270] width 1193 height 540
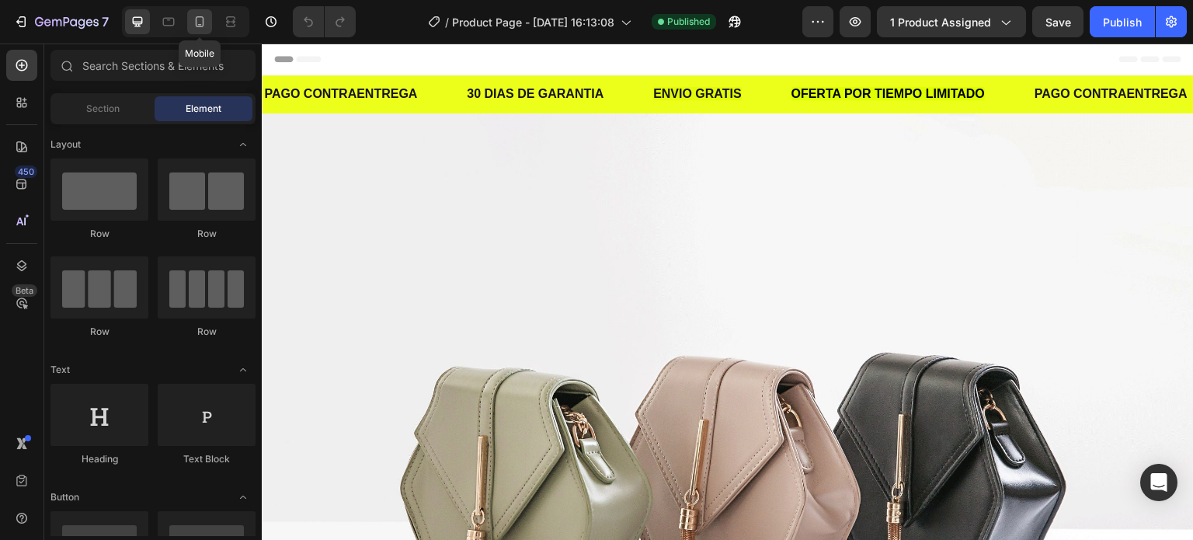
click at [199, 26] on icon at bounding box center [200, 21] width 9 height 11
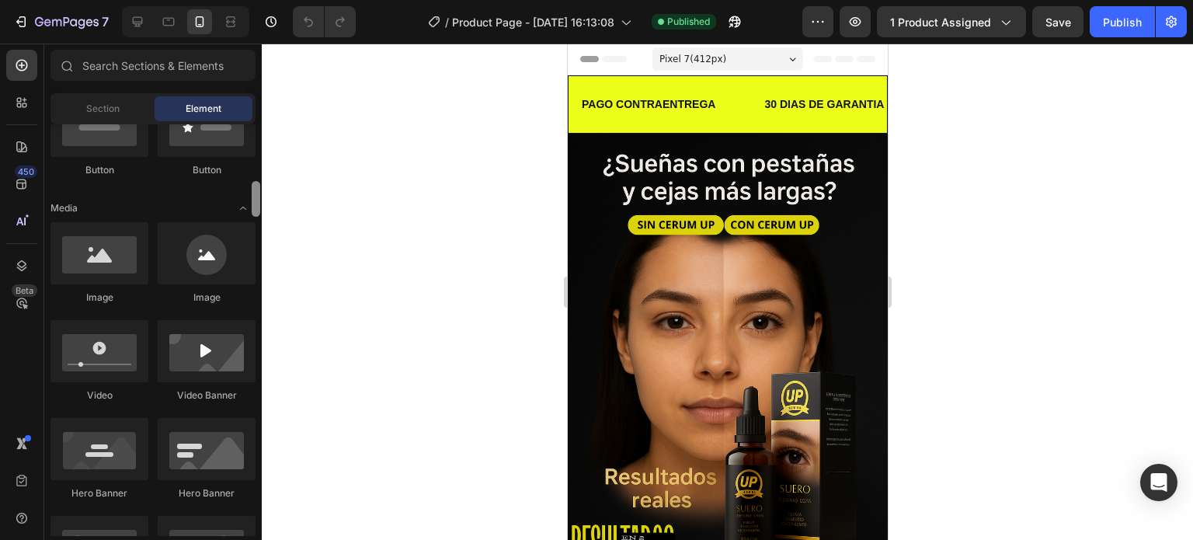
scroll to position [444, 0]
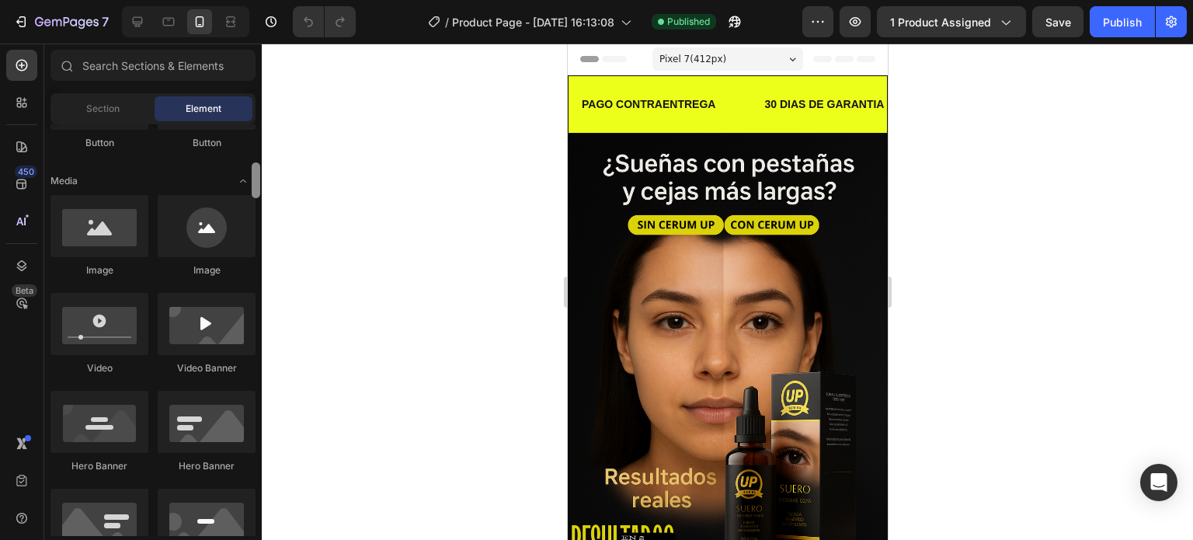
drag, startPoint x: 257, startPoint y: 156, endPoint x: 258, endPoint y: 195, distance: 38.9
click at [258, 195] on div at bounding box center [256, 180] width 9 height 36
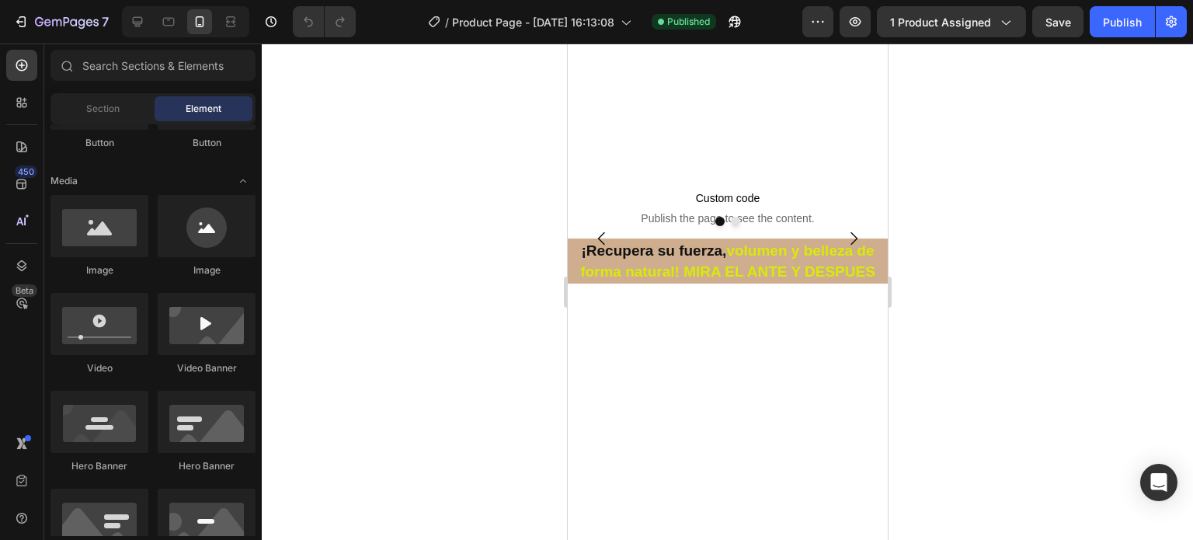
scroll to position [886, 0]
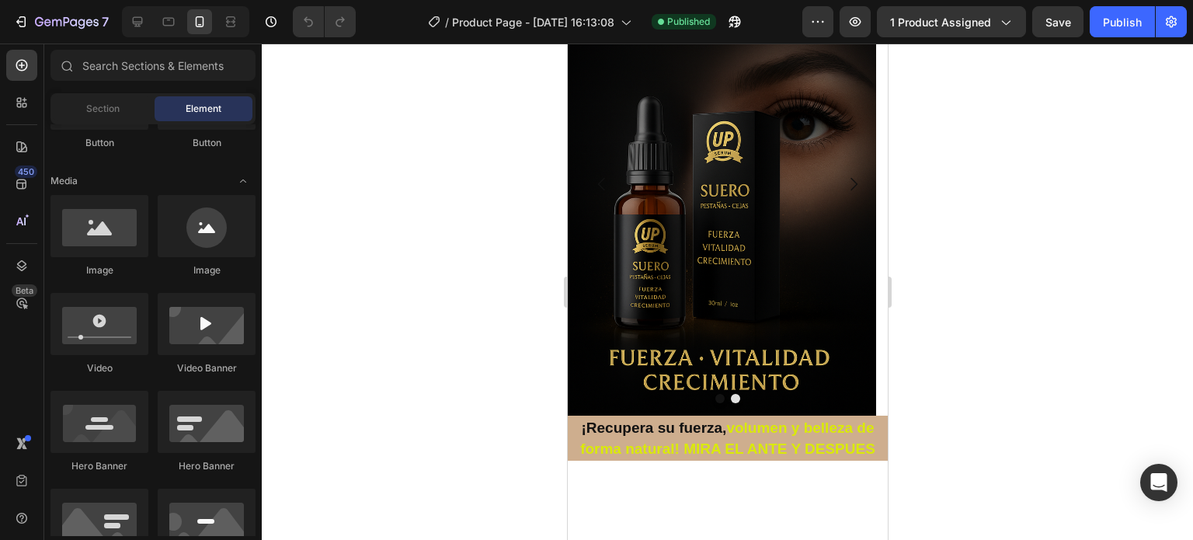
drag, startPoint x: 883, startPoint y: 92, endPoint x: 1462, endPoint y: 233, distance: 595.7
drag, startPoint x: 668, startPoint y: 277, endPoint x: 622, endPoint y: 259, distance: 49.5
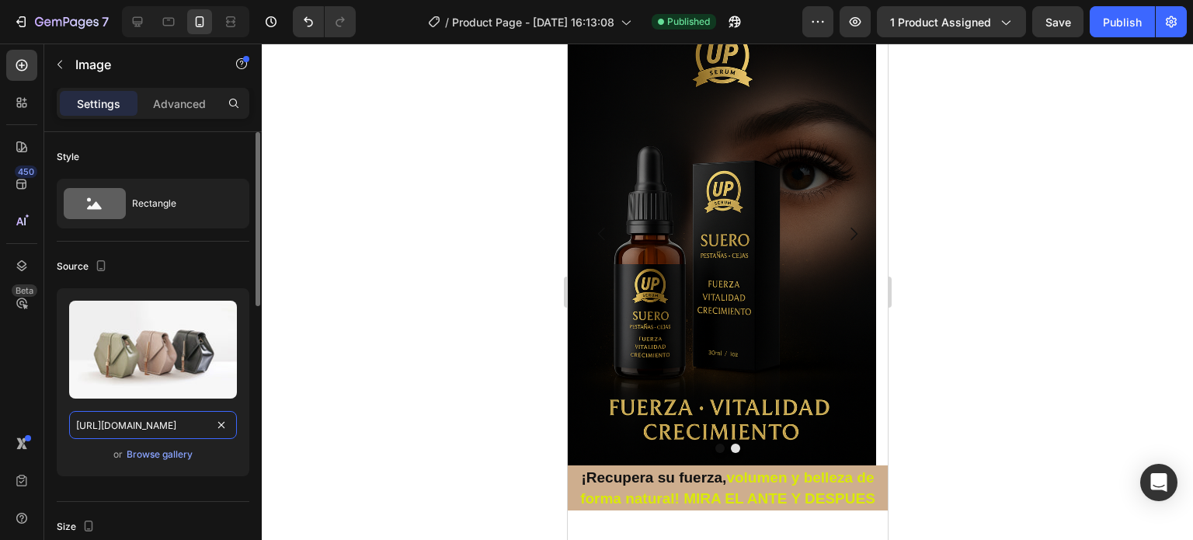
click at [143, 432] on input "[URL][DOMAIN_NAME]" at bounding box center [153, 425] width 168 height 28
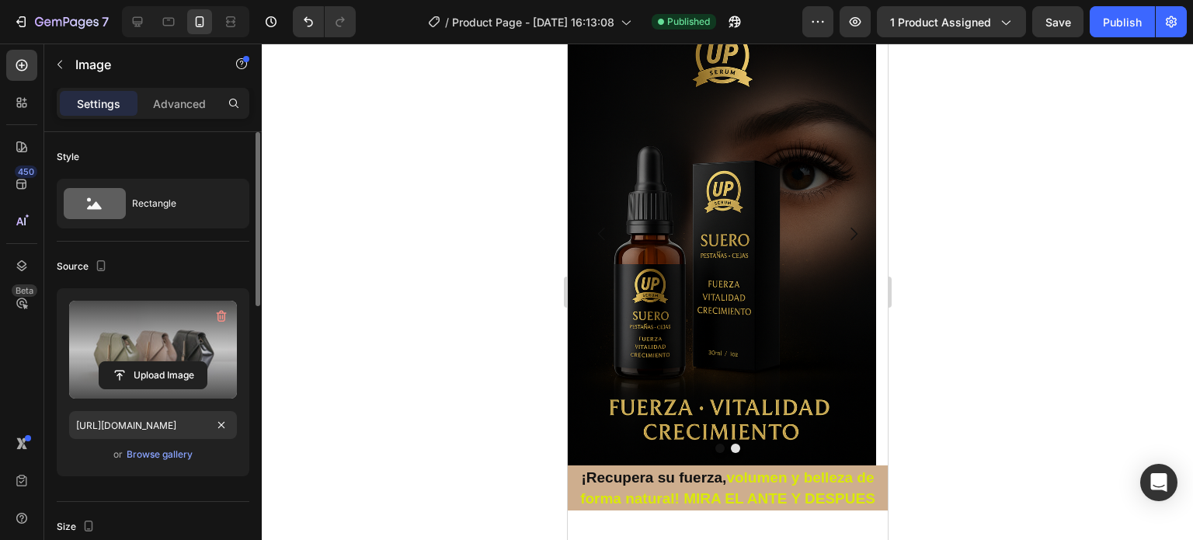
click at [159, 347] on label at bounding box center [153, 350] width 168 height 98
click at [159, 362] on input "file" at bounding box center [152, 375] width 107 height 26
click at [227, 312] on icon "button" at bounding box center [222, 316] width 16 height 16
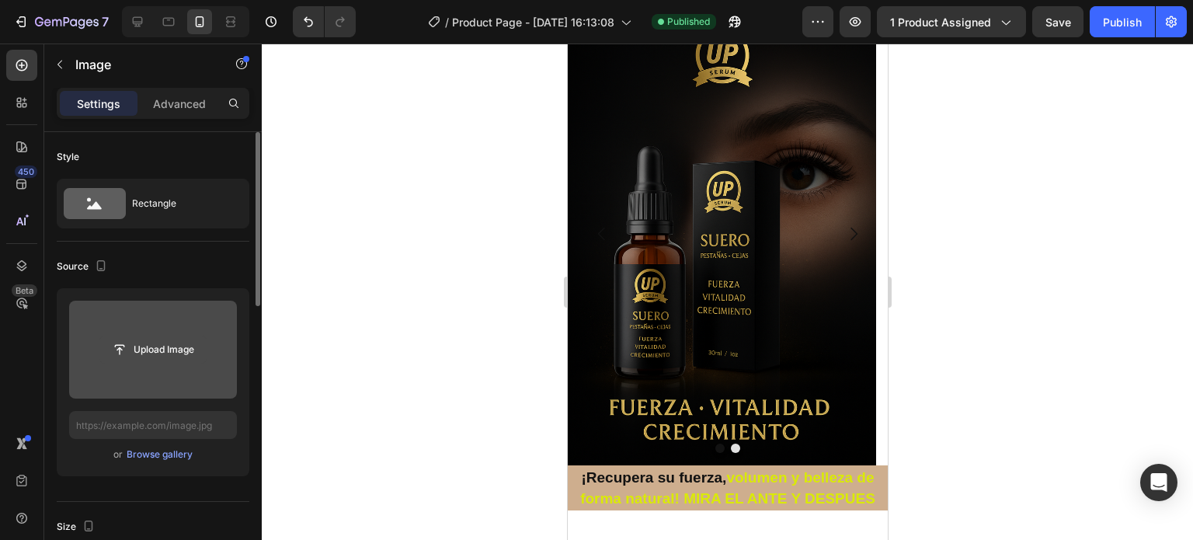
click at [166, 348] on input "file" at bounding box center [152, 349] width 107 height 26
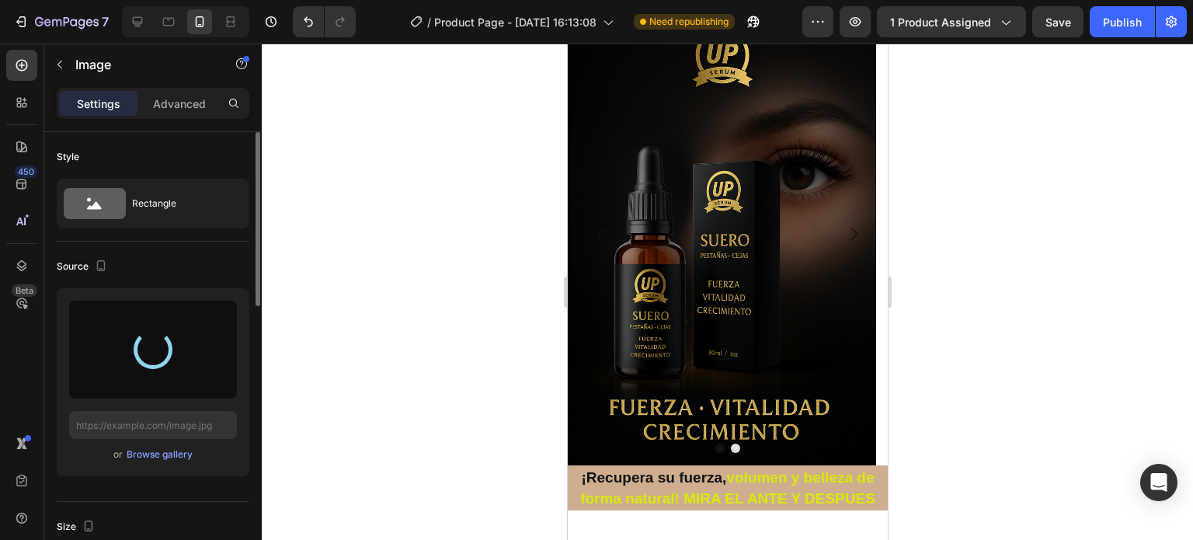
type input "[URL][DOMAIN_NAME]"
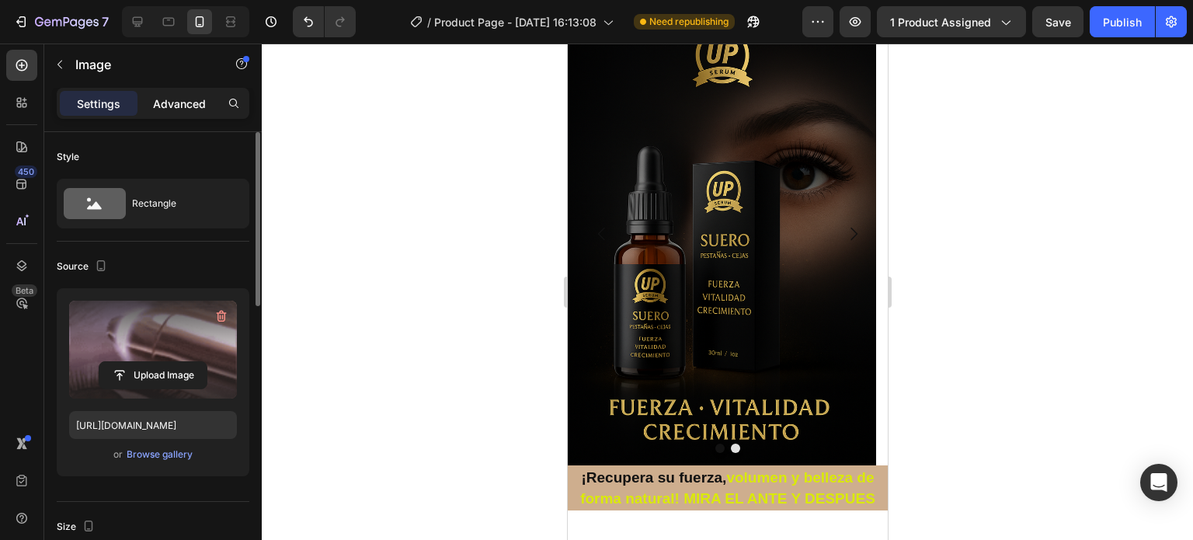
click at [183, 106] on p "Advanced" at bounding box center [179, 104] width 53 height 16
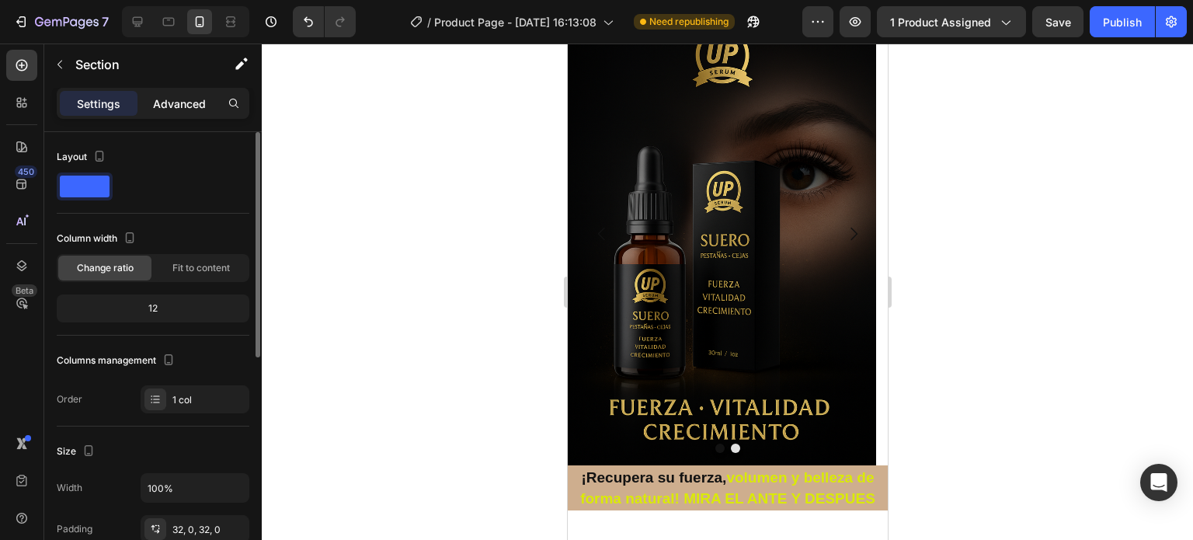
click at [166, 107] on p "Advanced" at bounding box center [179, 104] width 53 height 16
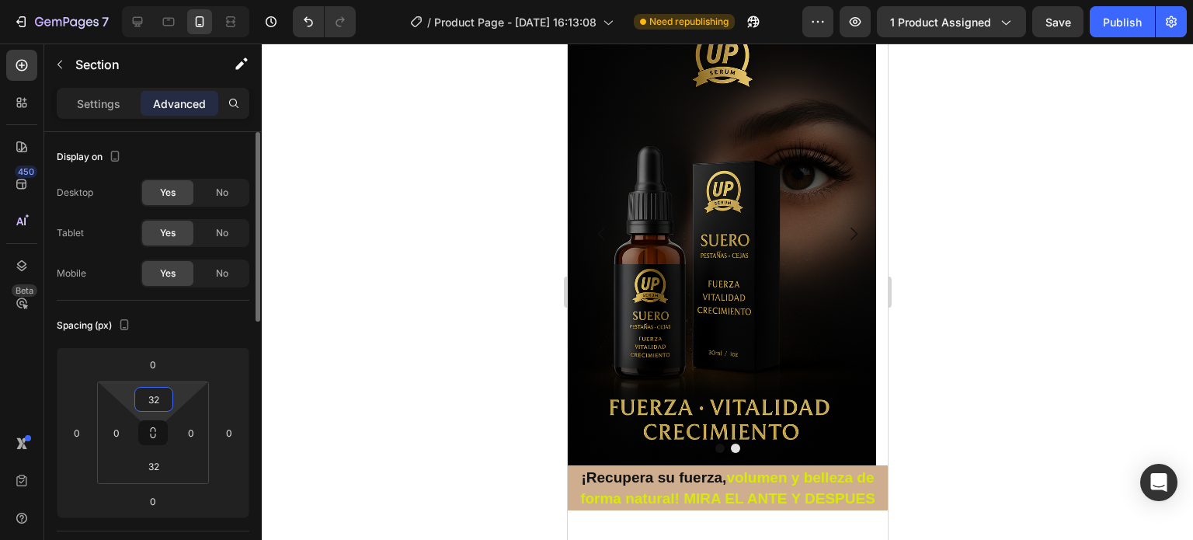
click at [154, 409] on input "32" at bounding box center [153, 399] width 31 height 23
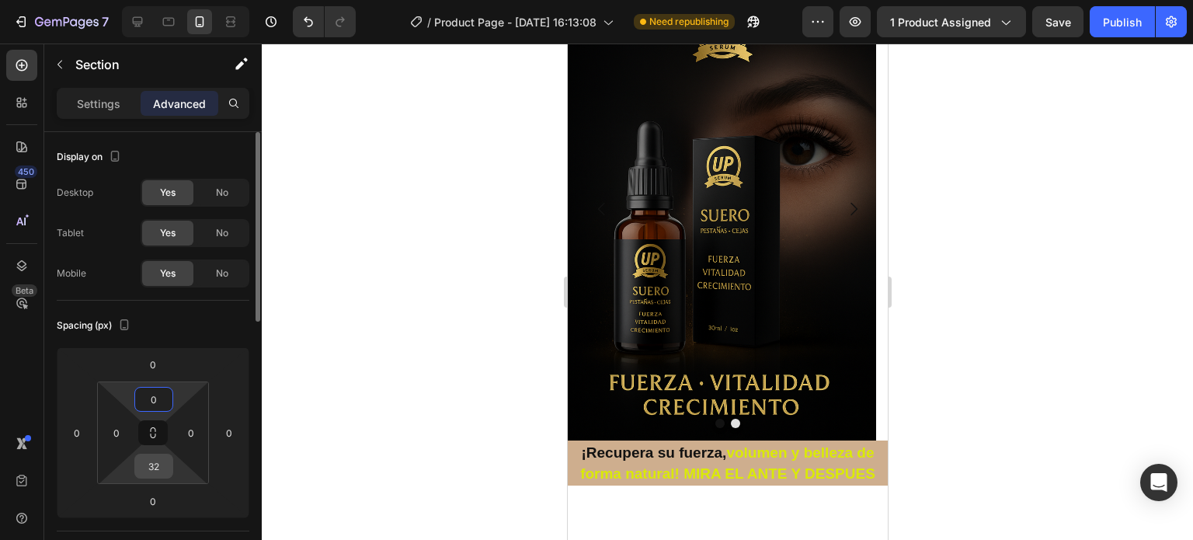
type input "0"
click at [157, 472] on input "32" at bounding box center [153, 466] width 31 height 23
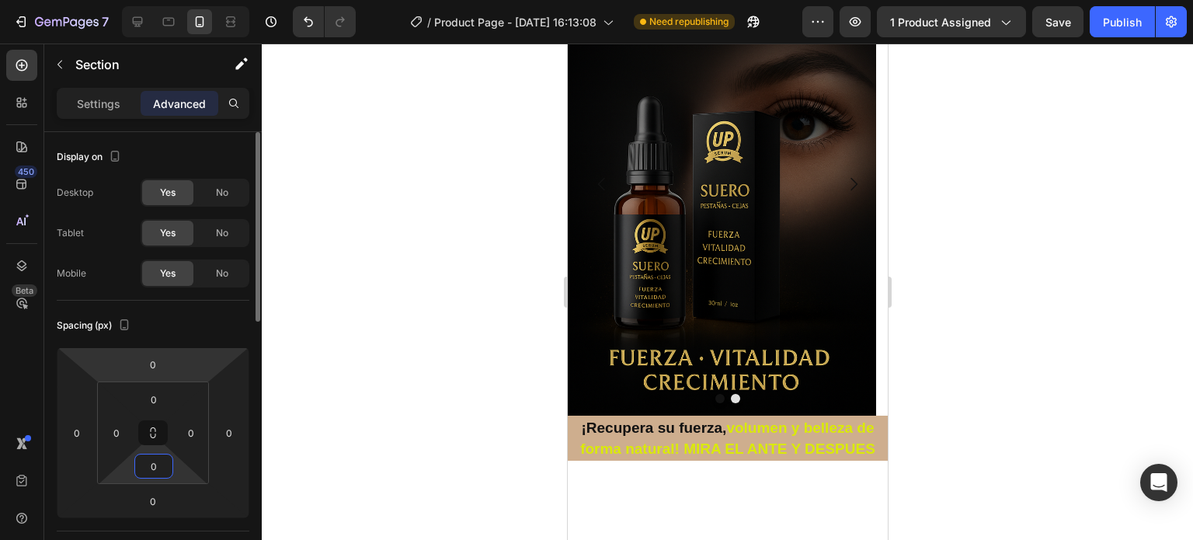
type input "0"
click at [219, 332] on div "Spacing (px)" at bounding box center [153, 325] width 193 height 25
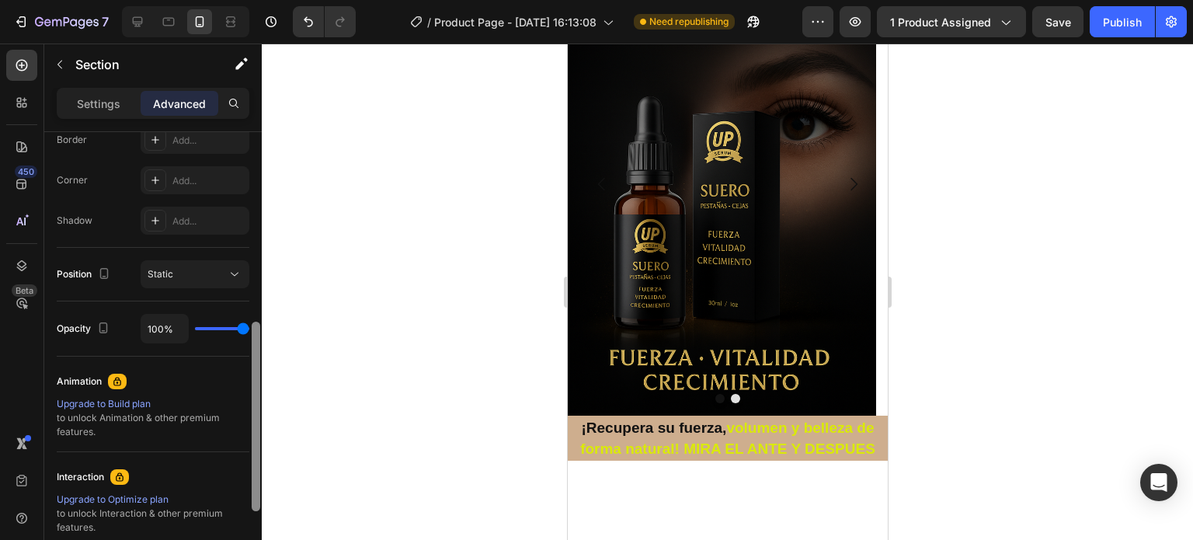
drag, startPoint x: 261, startPoint y: 318, endPoint x: 261, endPoint y: 354, distance: 35.7
click at [261, 354] on div at bounding box center [256, 358] width 12 height 452
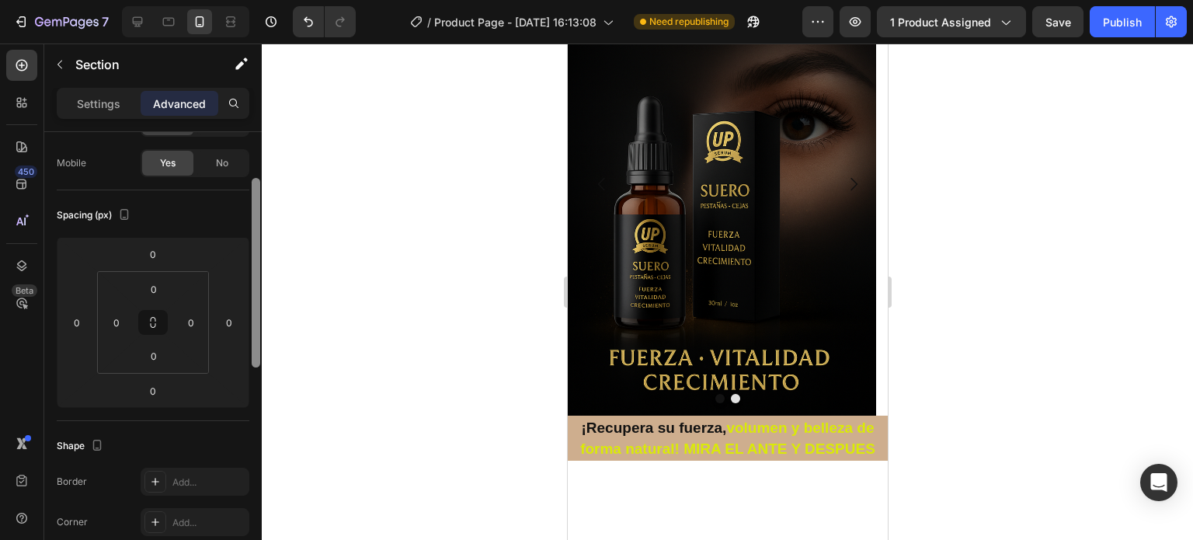
scroll to position [109, 0]
drag, startPoint x: 252, startPoint y: 377, endPoint x: 261, endPoint y: 232, distance: 144.8
click at [261, 232] on div at bounding box center [256, 358] width 12 height 452
click at [966, 261] on div at bounding box center [728, 292] width 932 height 497
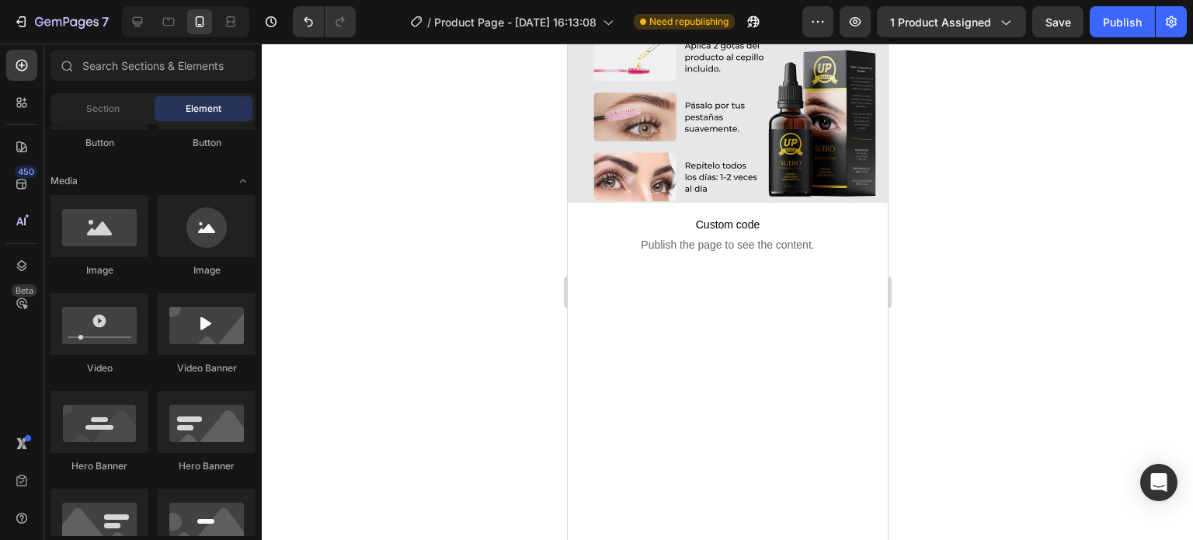
scroll to position [837, 0]
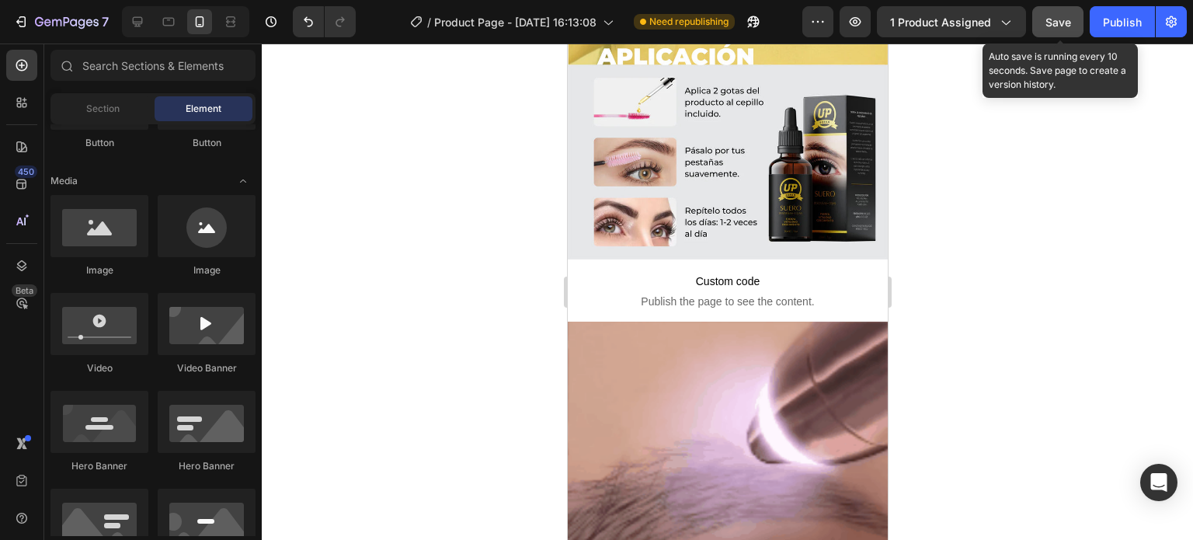
click at [1041, 21] on button "Save" at bounding box center [1058, 21] width 51 height 31
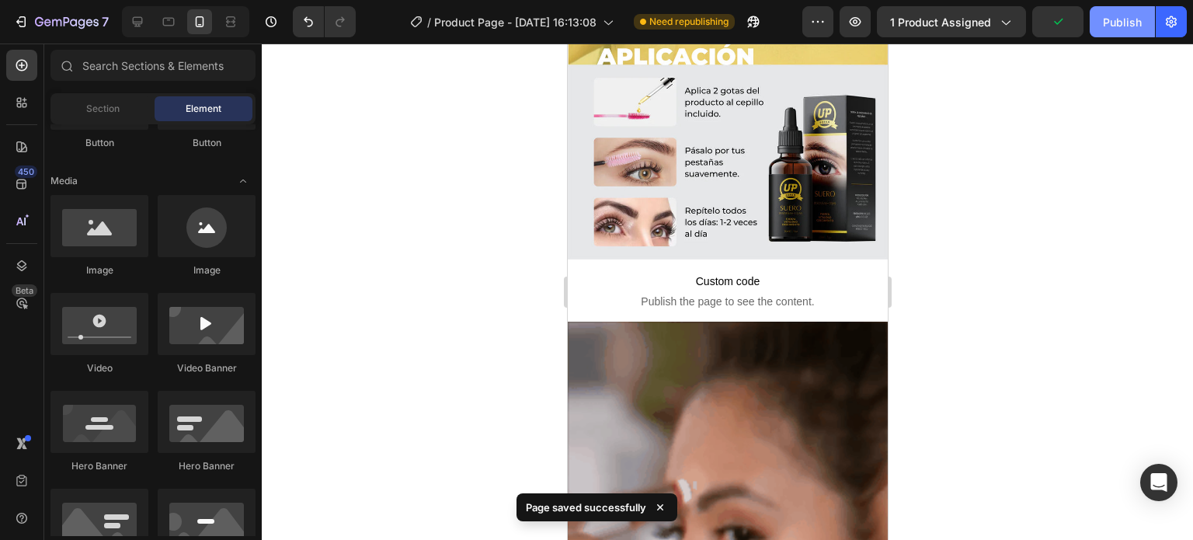
click at [1120, 25] on div "Publish" at bounding box center [1122, 22] width 39 height 16
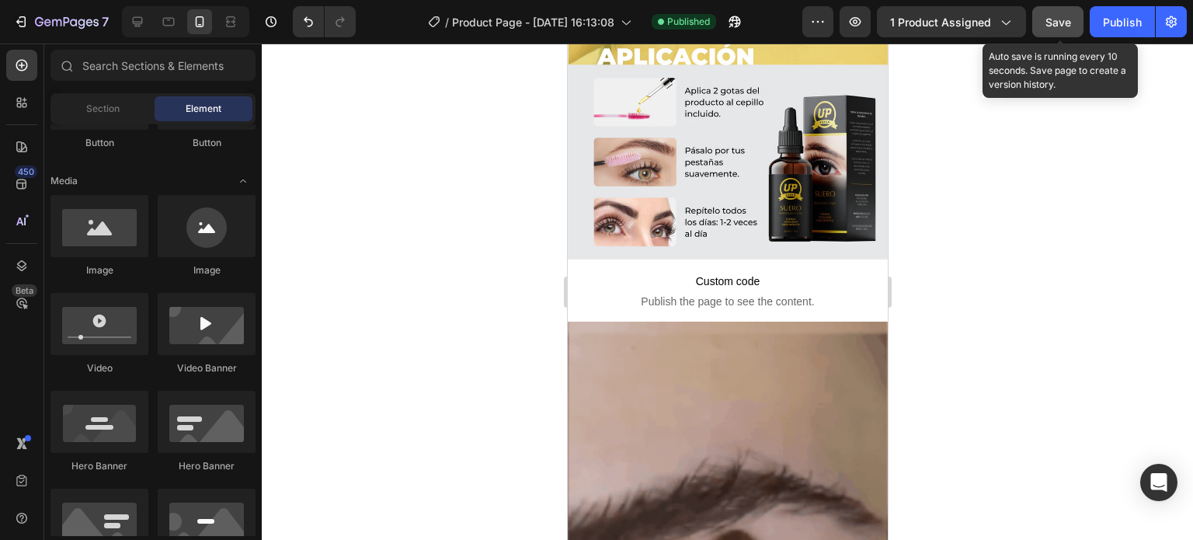
click at [1062, 26] on span "Save" at bounding box center [1059, 22] width 26 height 13
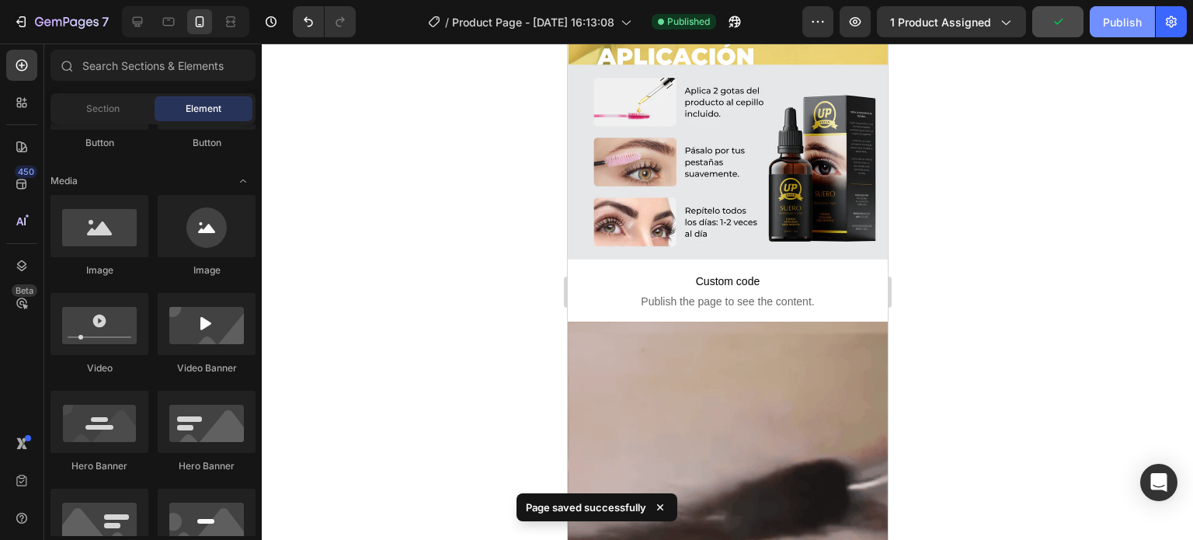
click at [1122, 29] on div "Publish" at bounding box center [1122, 22] width 39 height 16
